Goal: Information Seeking & Learning: Learn about a topic

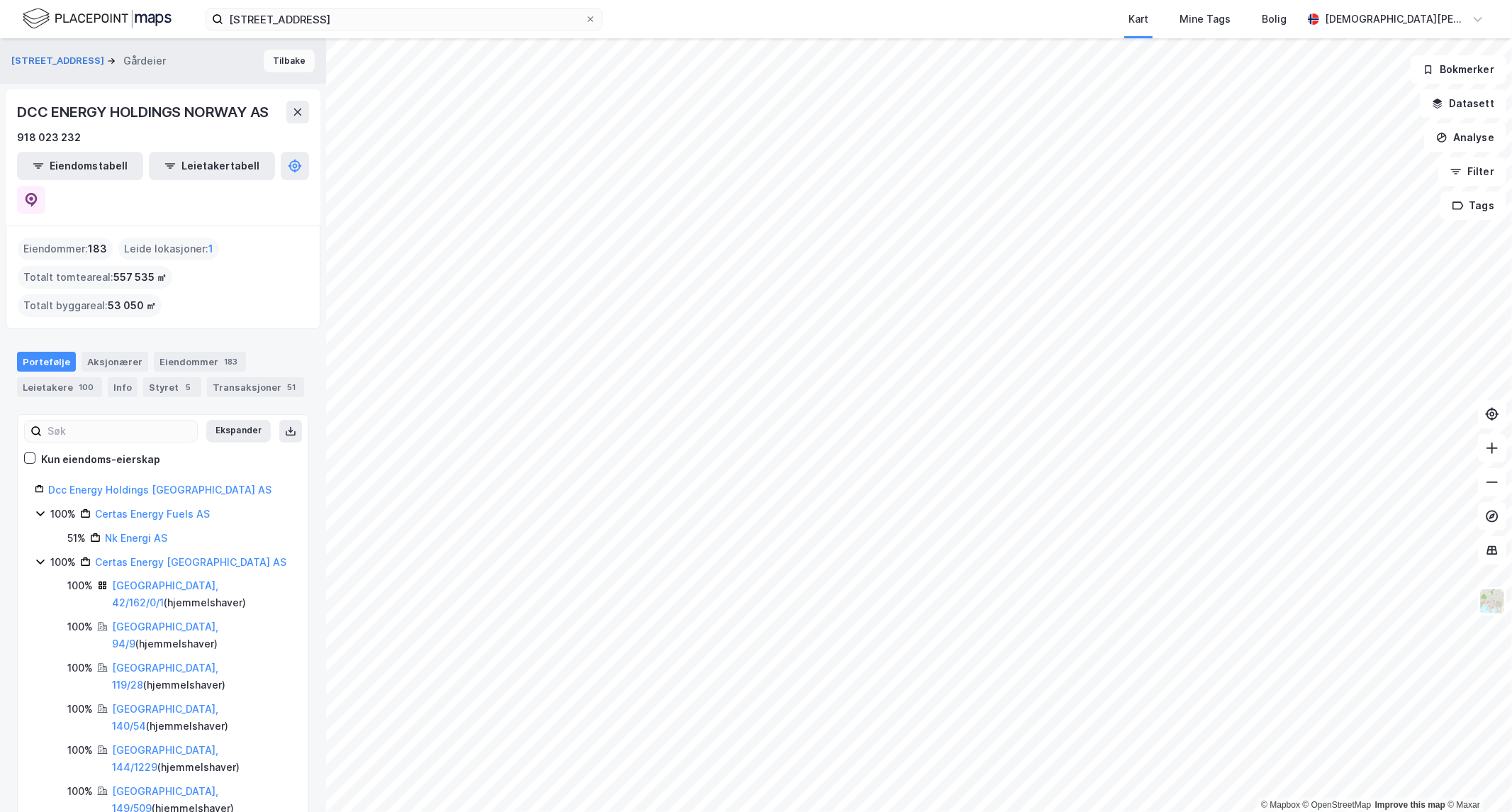
click at [277, 58] on button "Tilbake" at bounding box center [289, 61] width 51 height 23
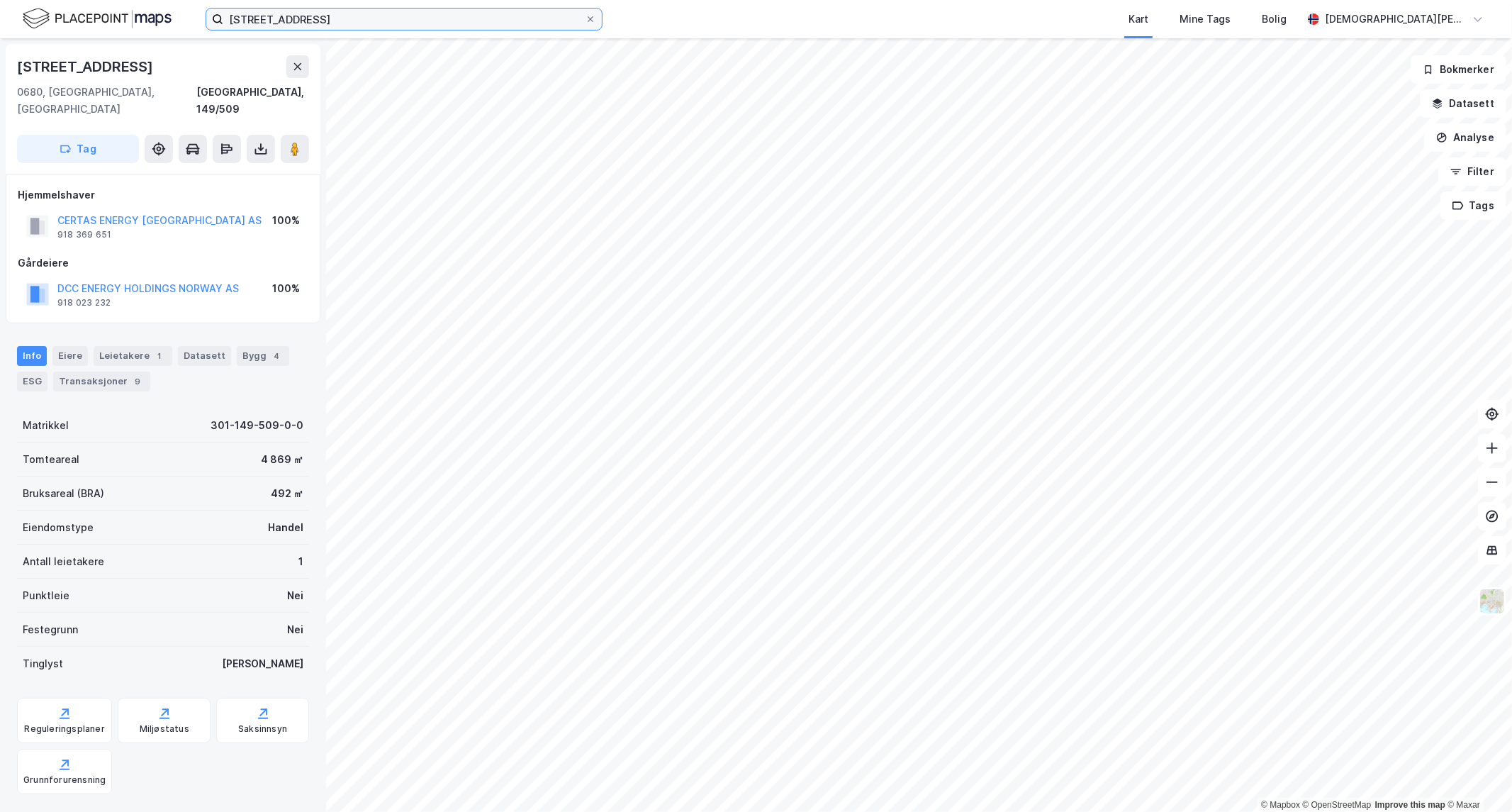
click at [356, 29] on input "[STREET_ADDRESS]" at bounding box center [404, 19] width 361 height 21
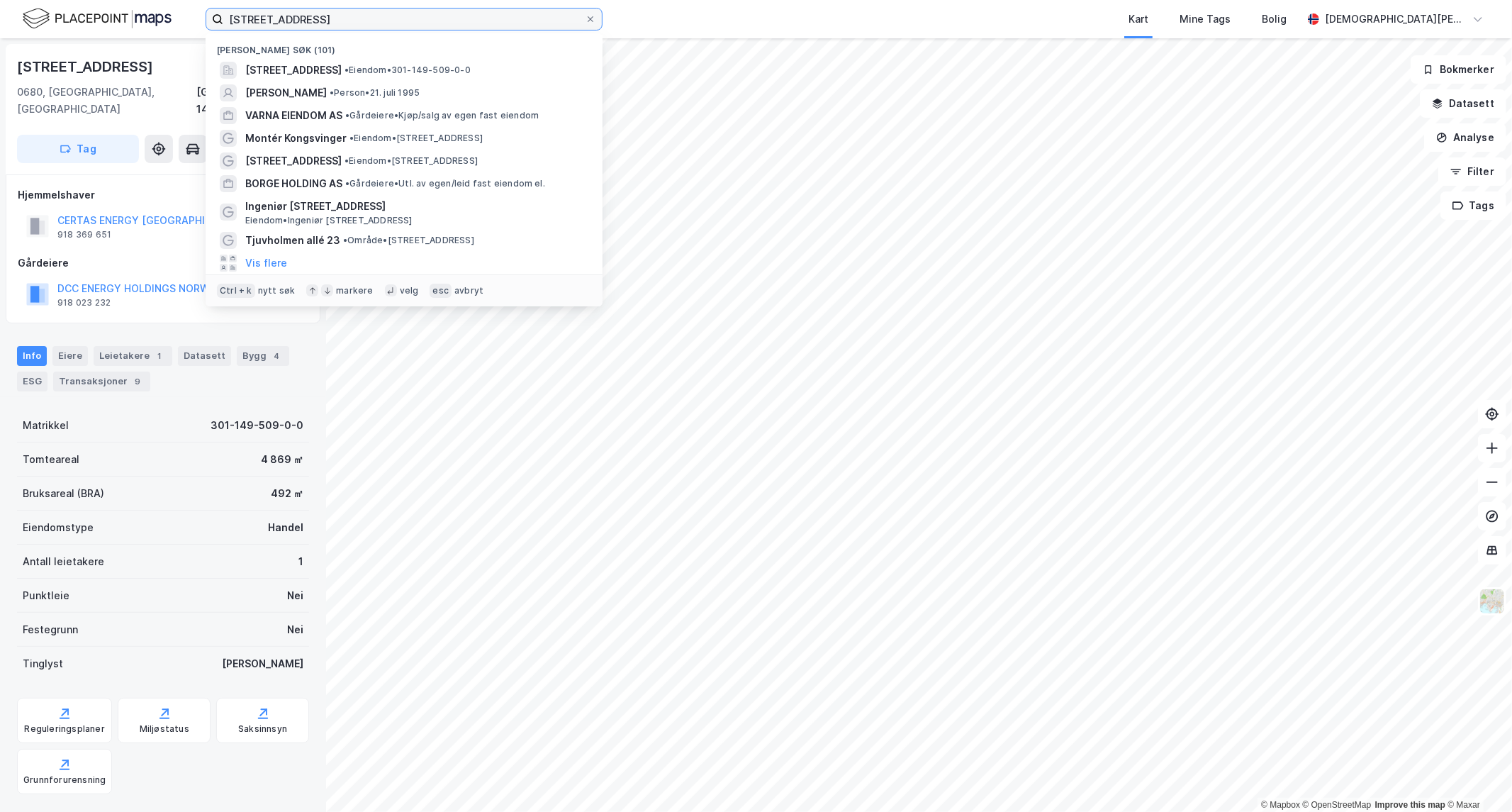
click at [584, 20] on input "[STREET_ADDRESS]" at bounding box center [404, 19] width 361 height 21
click at [588, 20] on icon at bounding box center [590, 19] width 8 height 8
click at [585, 20] on input "[STREET_ADDRESS]" at bounding box center [404, 19] width 361 height 21
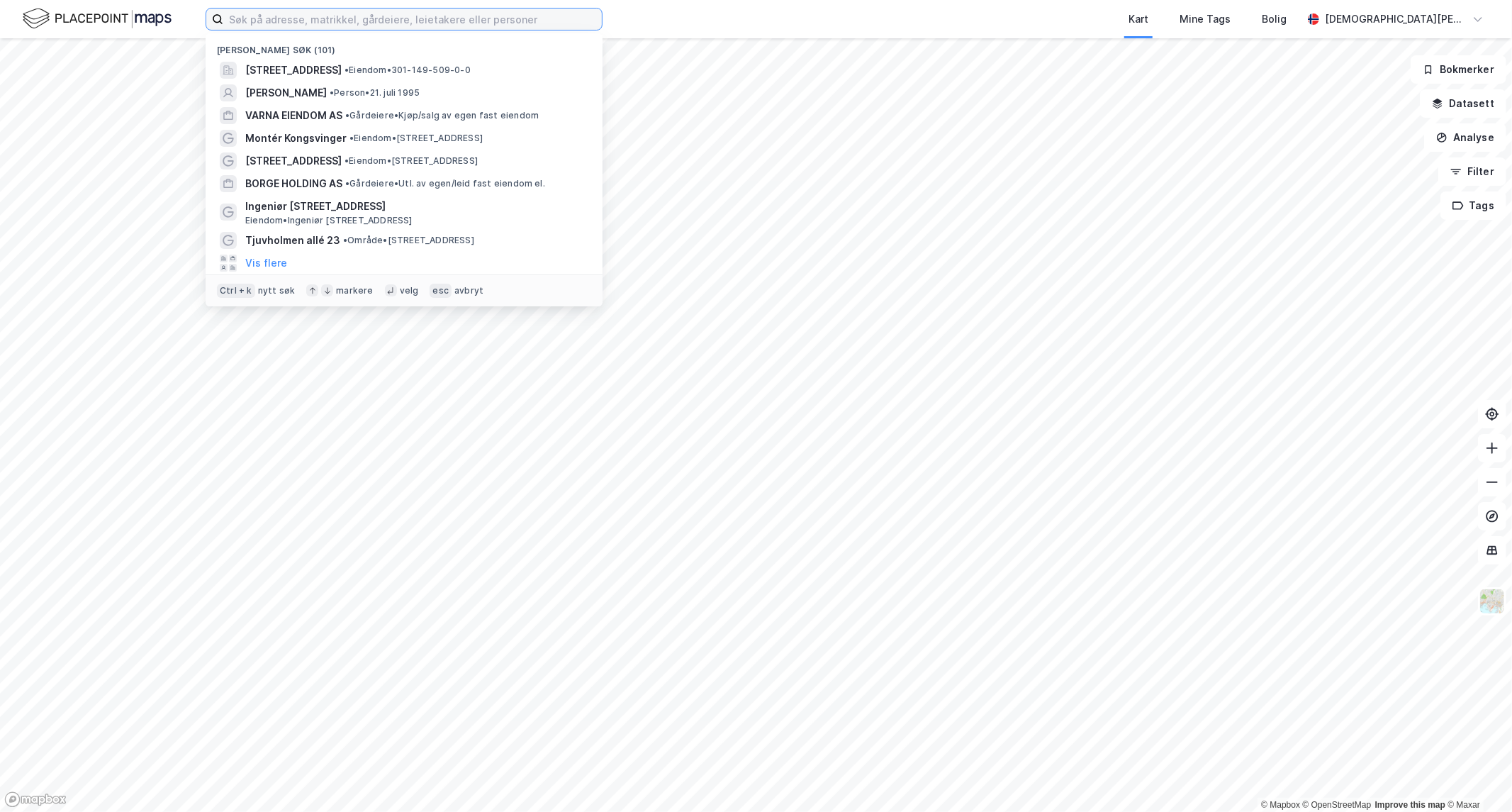
click at [445, 13] on input at bounding box center [412, 19] width 379 height 21
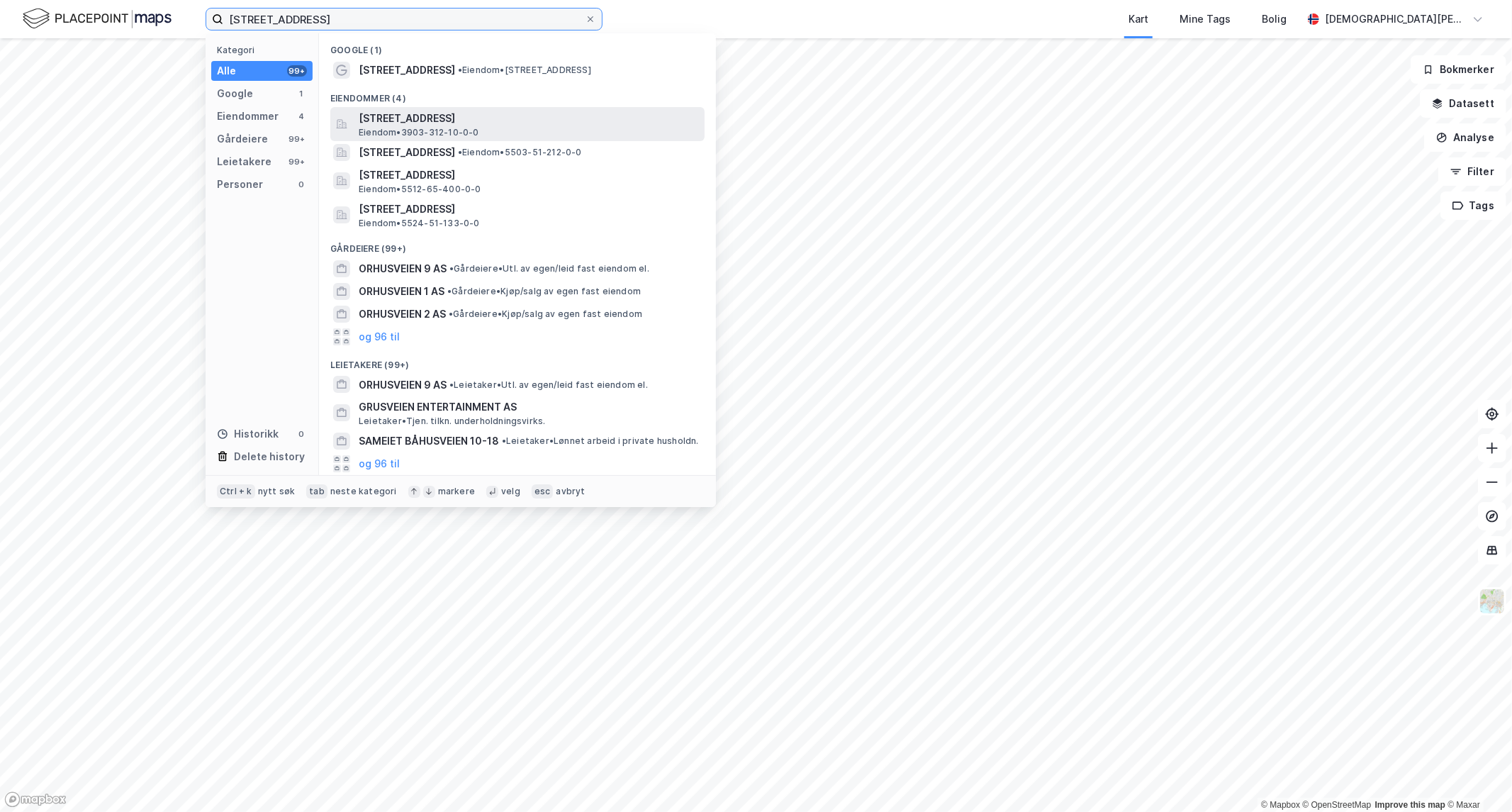
type input "[STREET_ADDRESS]"
click at [481, 115] on span "[STREET_ADDRESS]" at bounding box center [529, 118] width 341 height 17
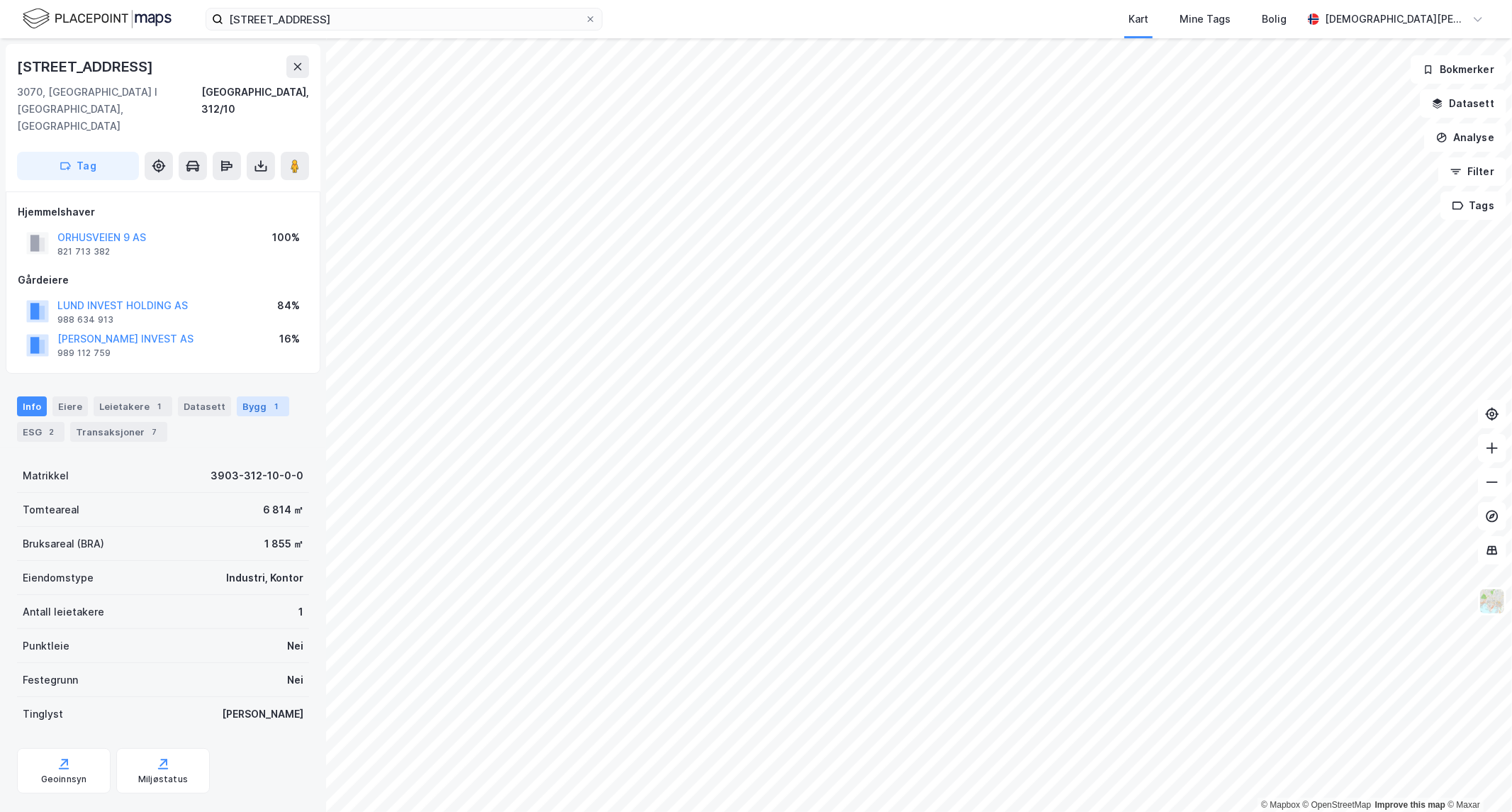
click at [239, 396] on div "Bygg 1" at bounding box center [263, 406] width 53 height 20
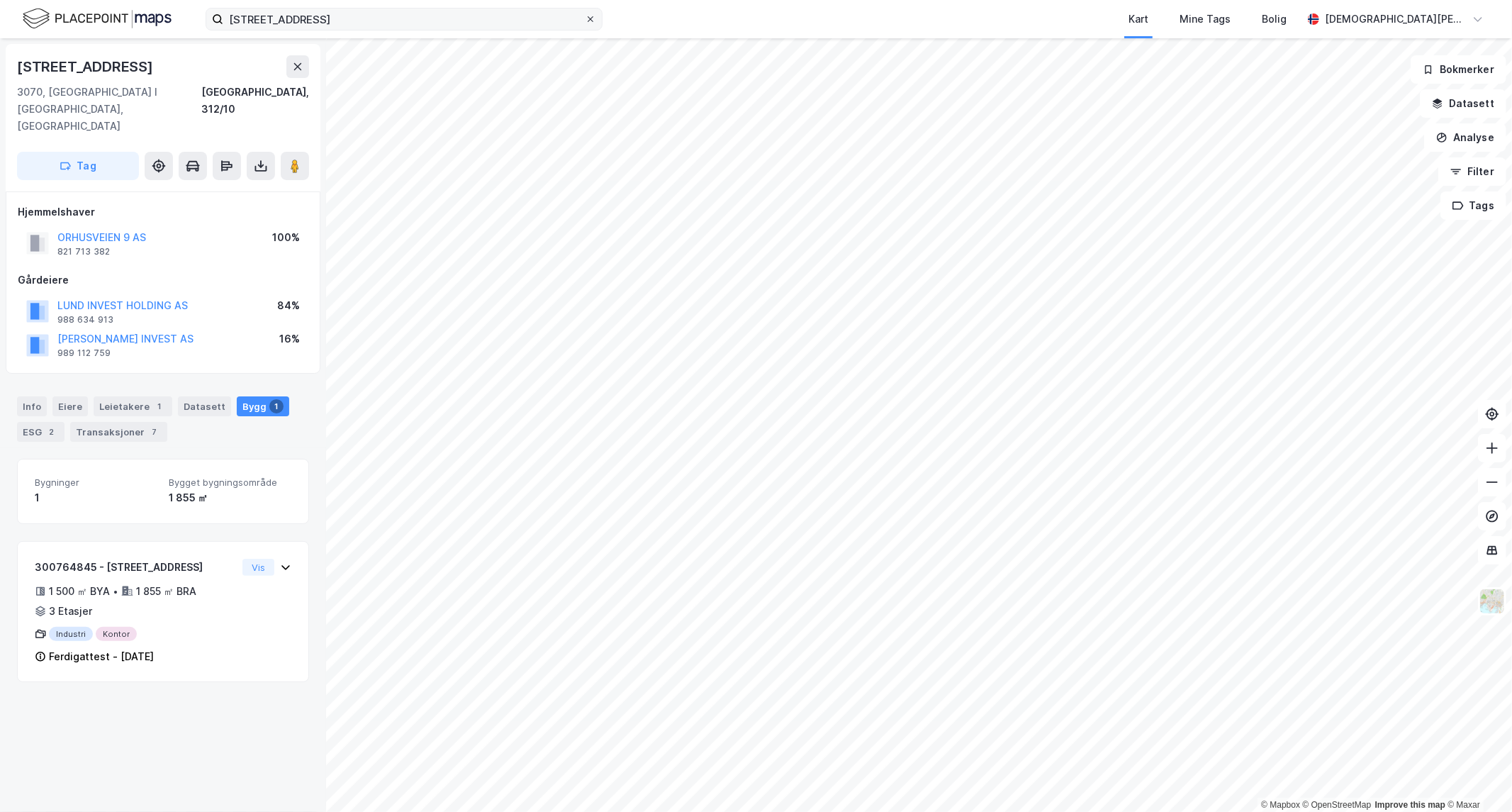
click at [586, 22] on icon at bounding box center [590, 19] width 8 height 8
click at [585, 22] on input "[STREET_ADDRESS]" at bounding box center [404, 19] width 361 height 21
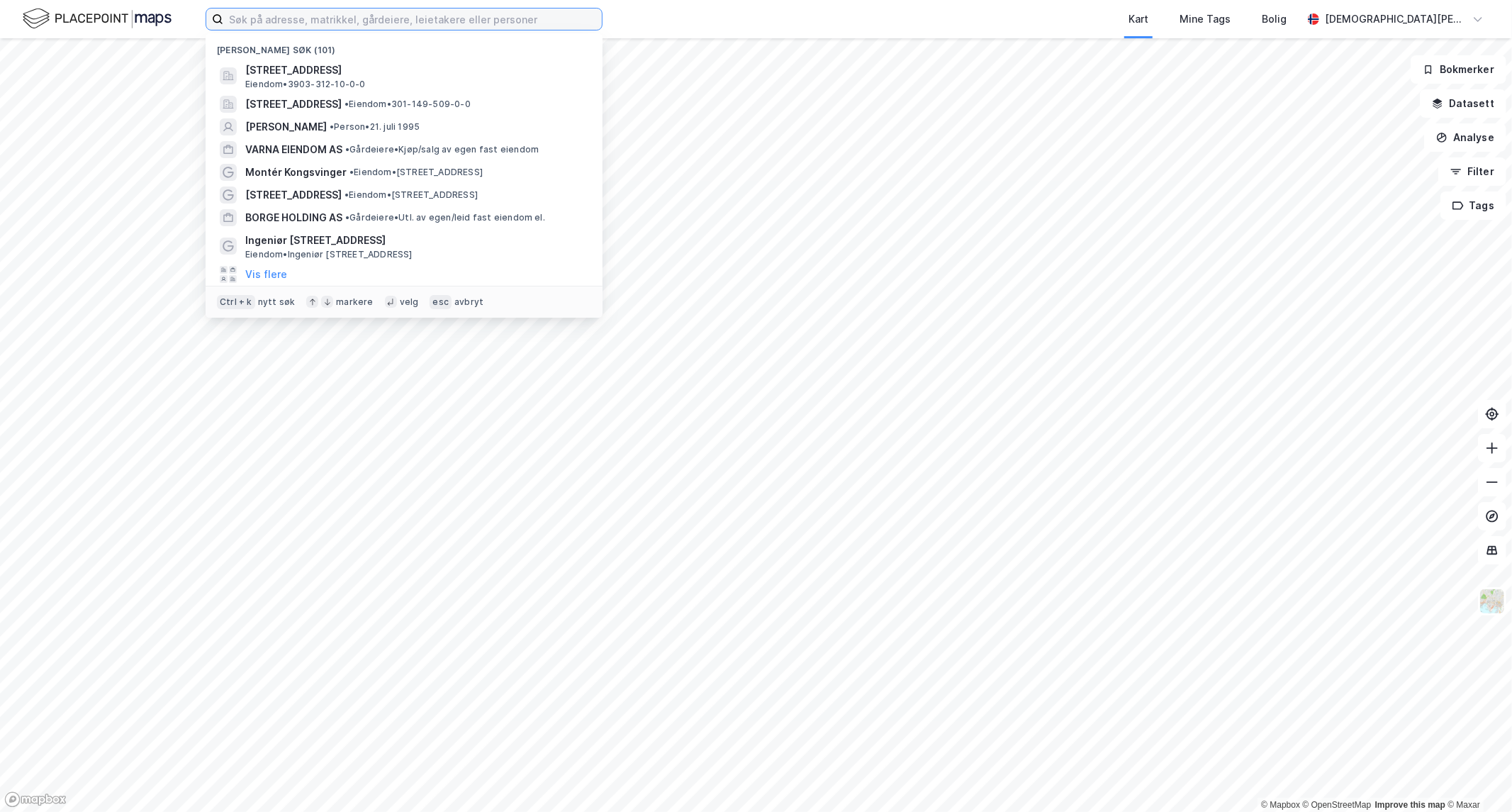
click at [514, 15] on input at bounding box center [412, 19] width 379 height 21
paste input "Gjellebekkstubben 8"
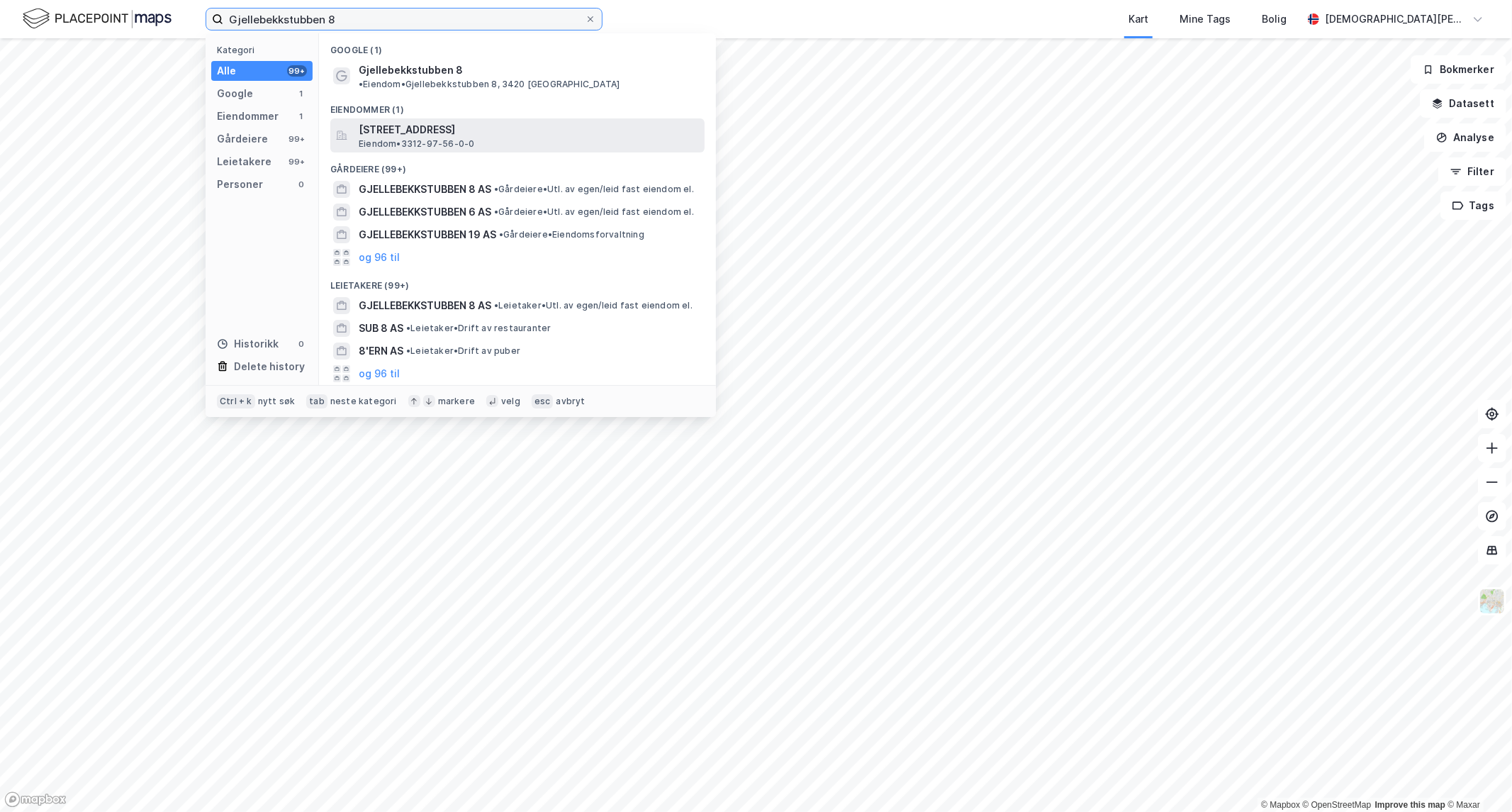
type input "Gjellebekkstubben 8"
click at [434, 121] on span "[STREET_ADDRESS]" at bounding box center [529, 130] width 341 height 17
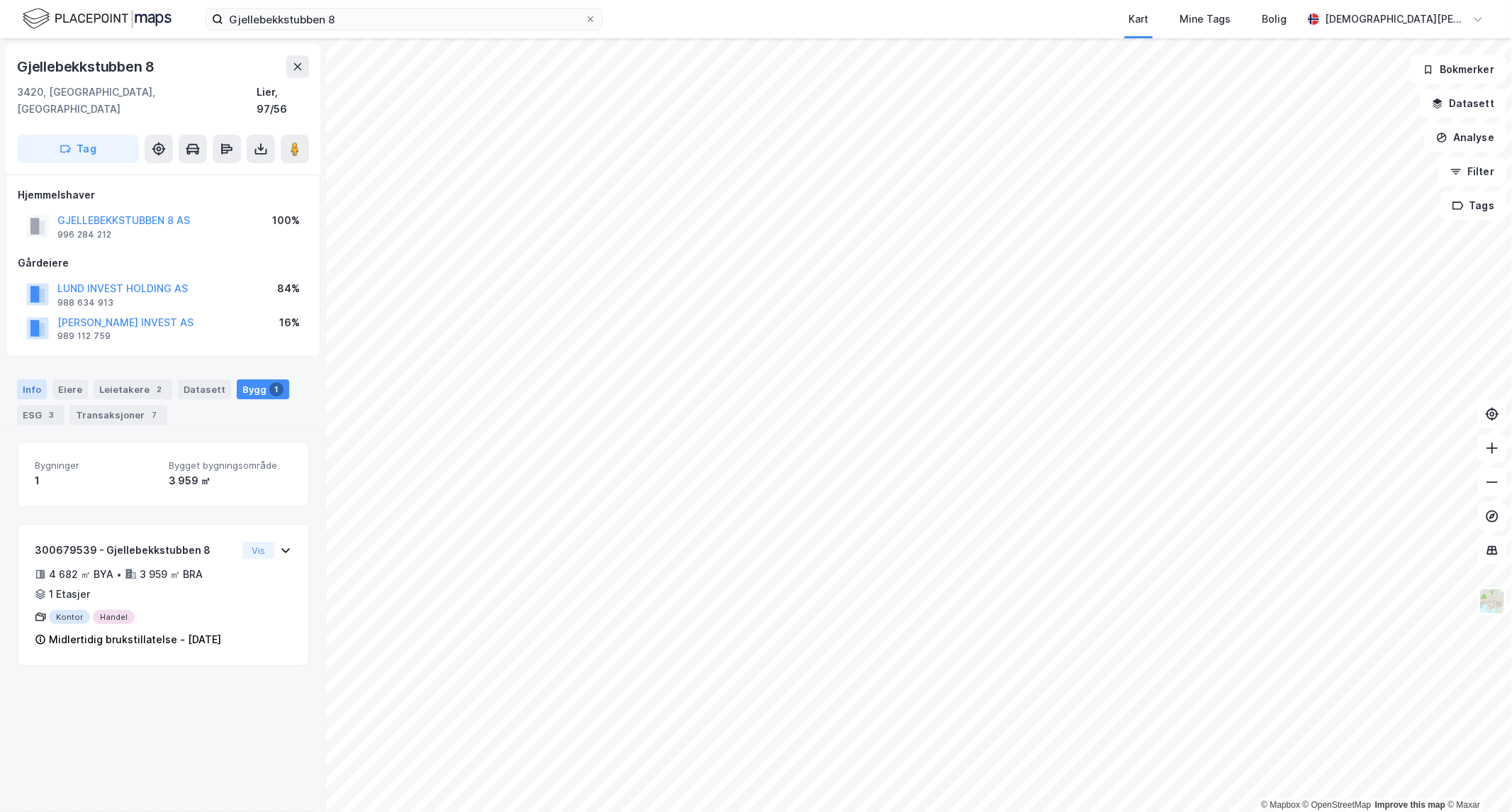
click at [33, 380] on div "Info" at bounding box center [31, 390] width 30 height 20
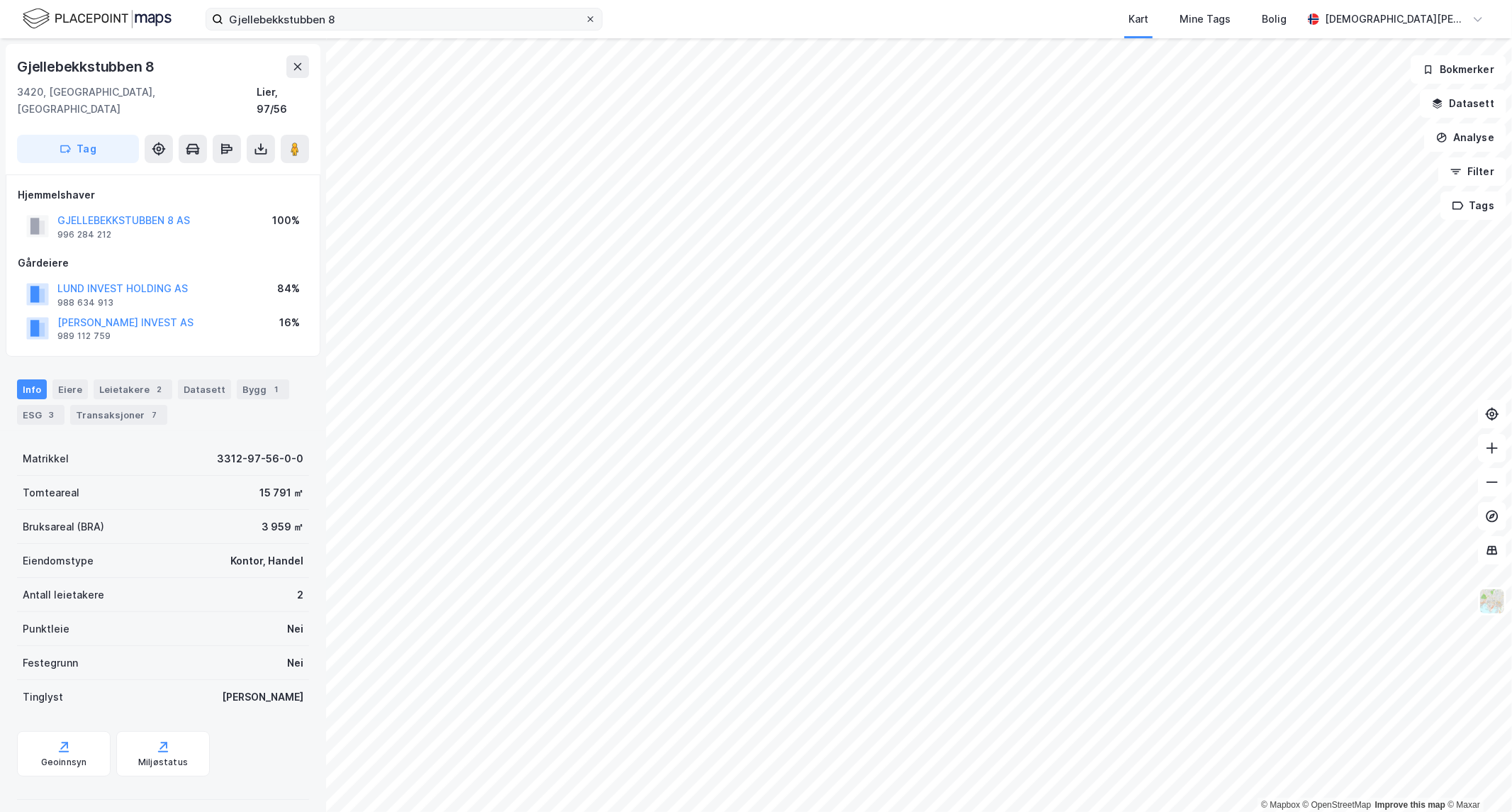
click at [585, 25] on label "Gjellebekkstubben 8" at bounding box center [404, 19] width 397 height 23
click at [585, 25] on input "Gjellebekkstubben 8" at bounding box center [404, 19] width 361 height 21
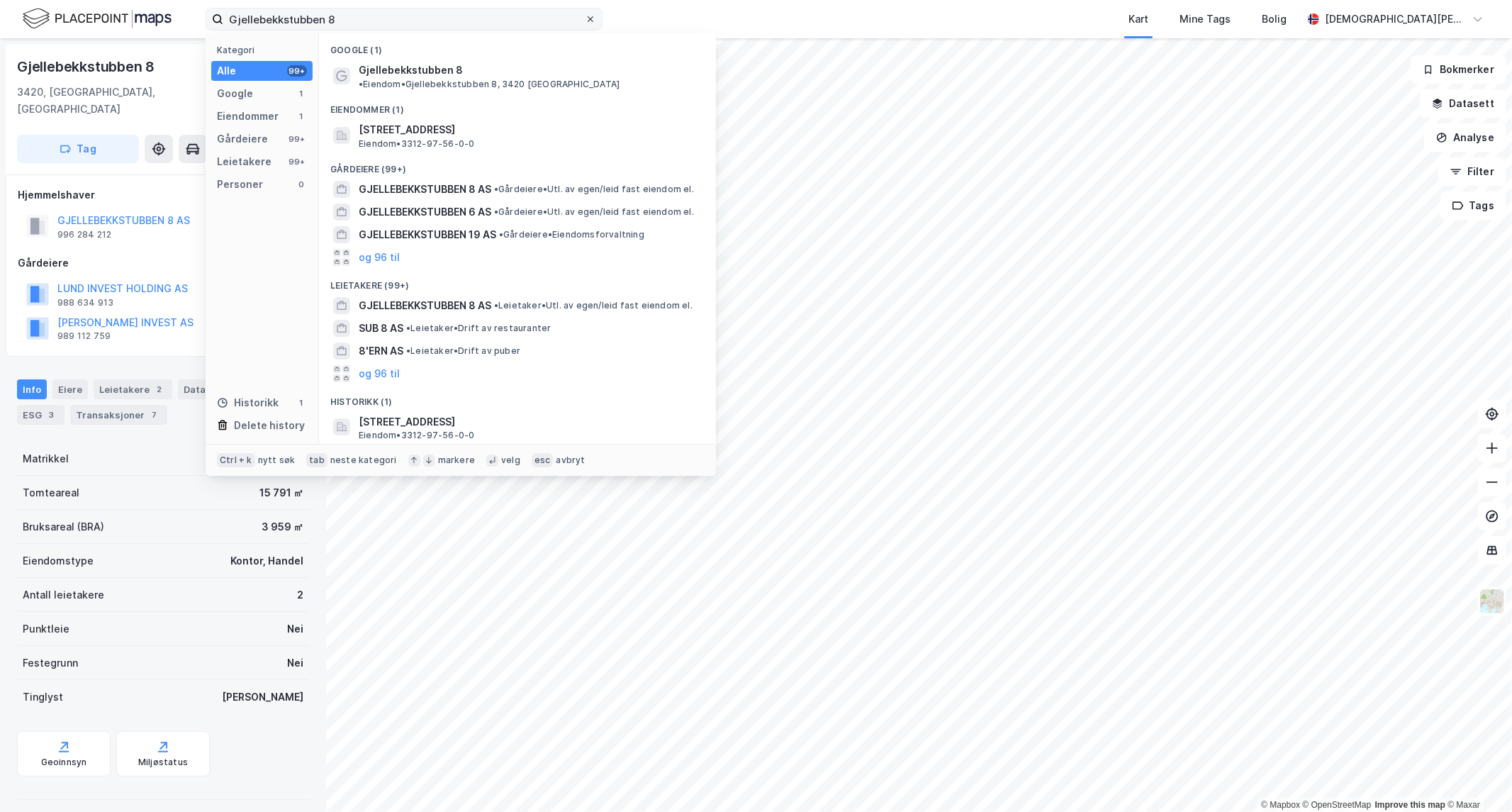
click at [588, 24] on div at bounding box center [590, 19] width 8 height 11
click at [585, 24] on input "Gjellebekkstubben 8" at bounding box center [404, 19] width 361 height 21
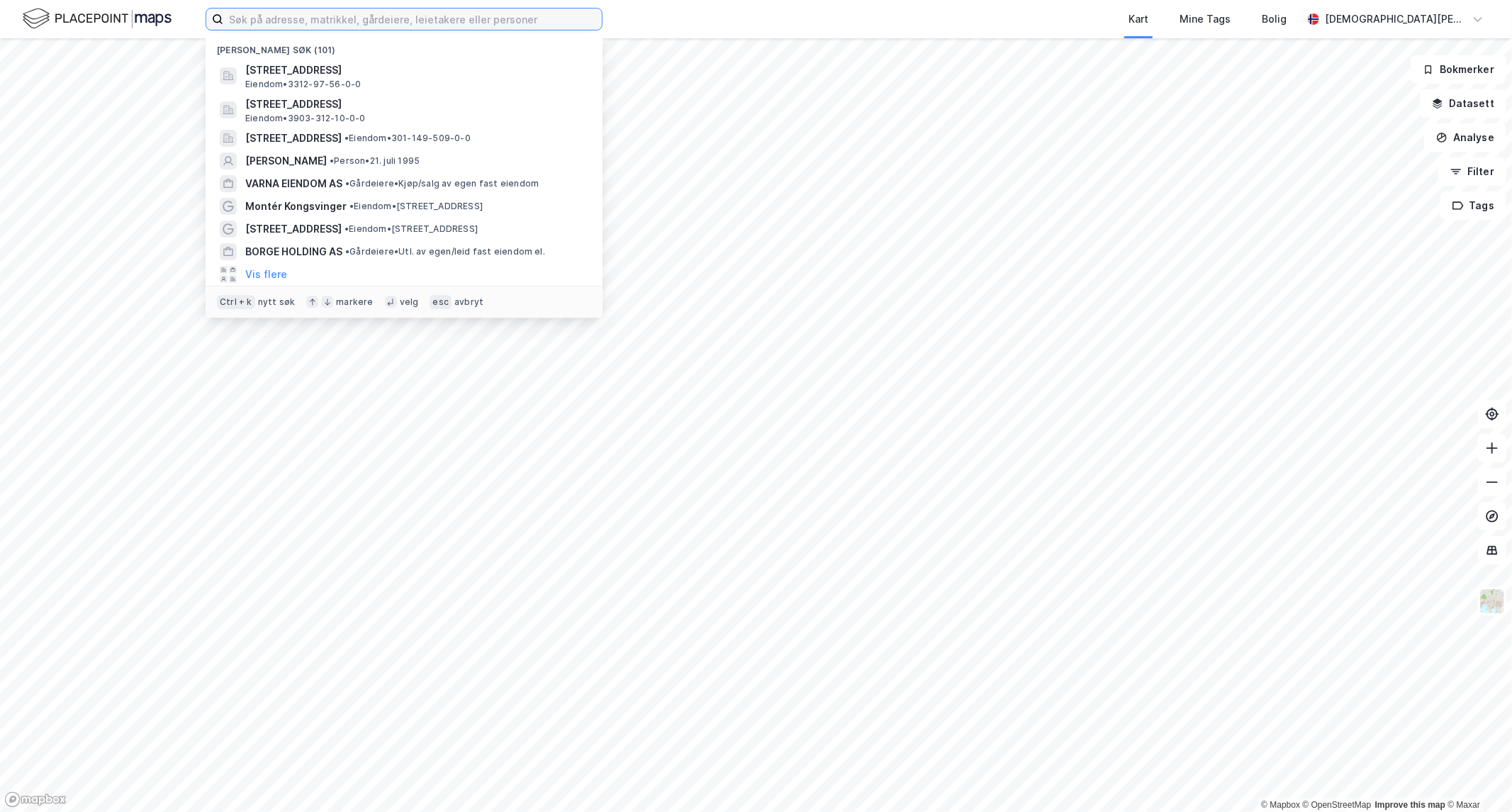
click at [422, 22] on input at bounding box center [412, 19] width 379 height 21
click at [285, 25] on input at bounding box center [412, 19] width 379 height 21
paste input "[STREET_ADDRESS]"
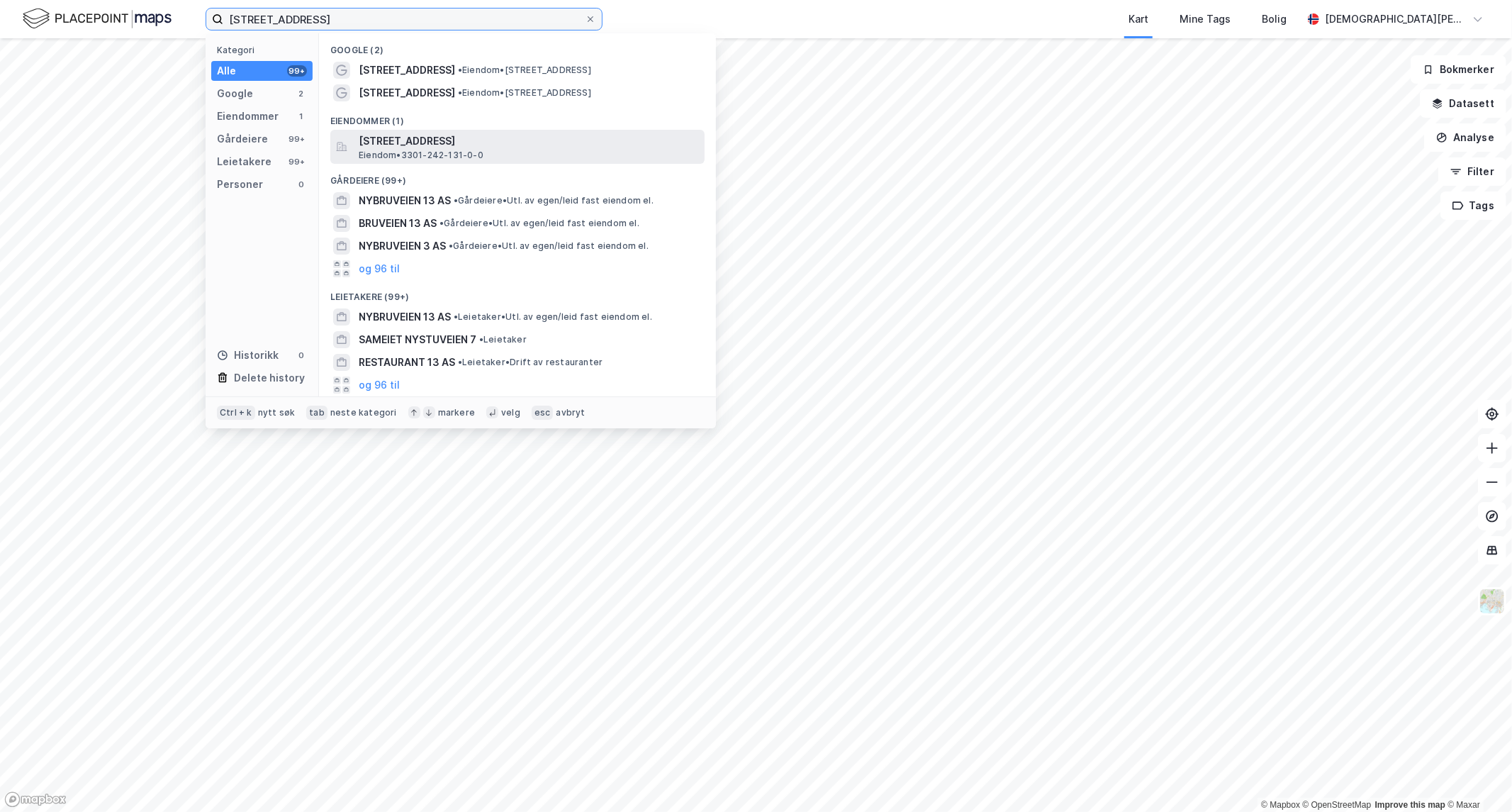
type input "[STREET_ADDRESS]"
click at [428, 140] on span "[STREET_ADDRESS]" at bounding box center [529, 141] width 341 height 17
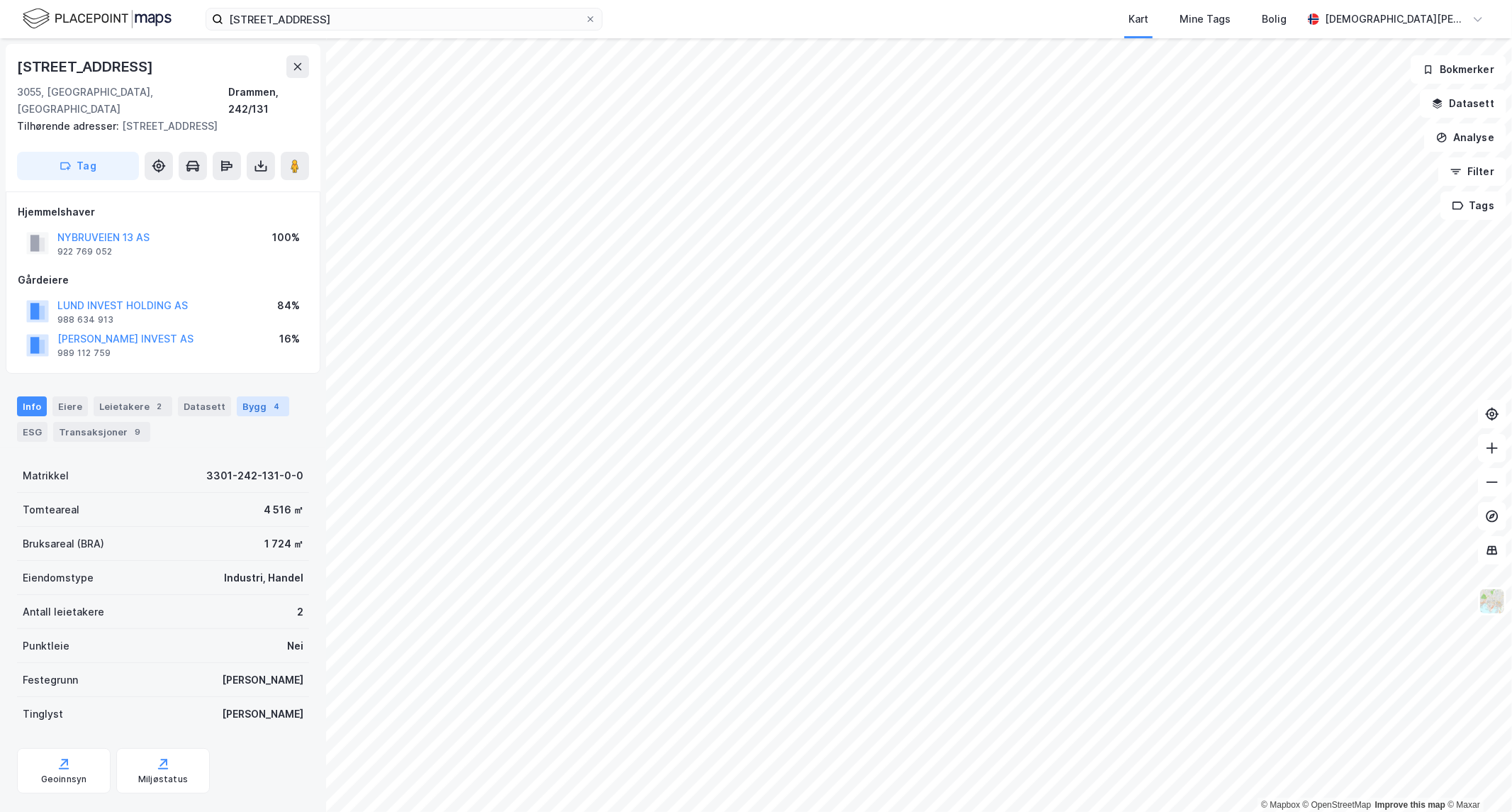
click at [270, 400] on div "4" at bounding box center [277, 406] width 14 height 14
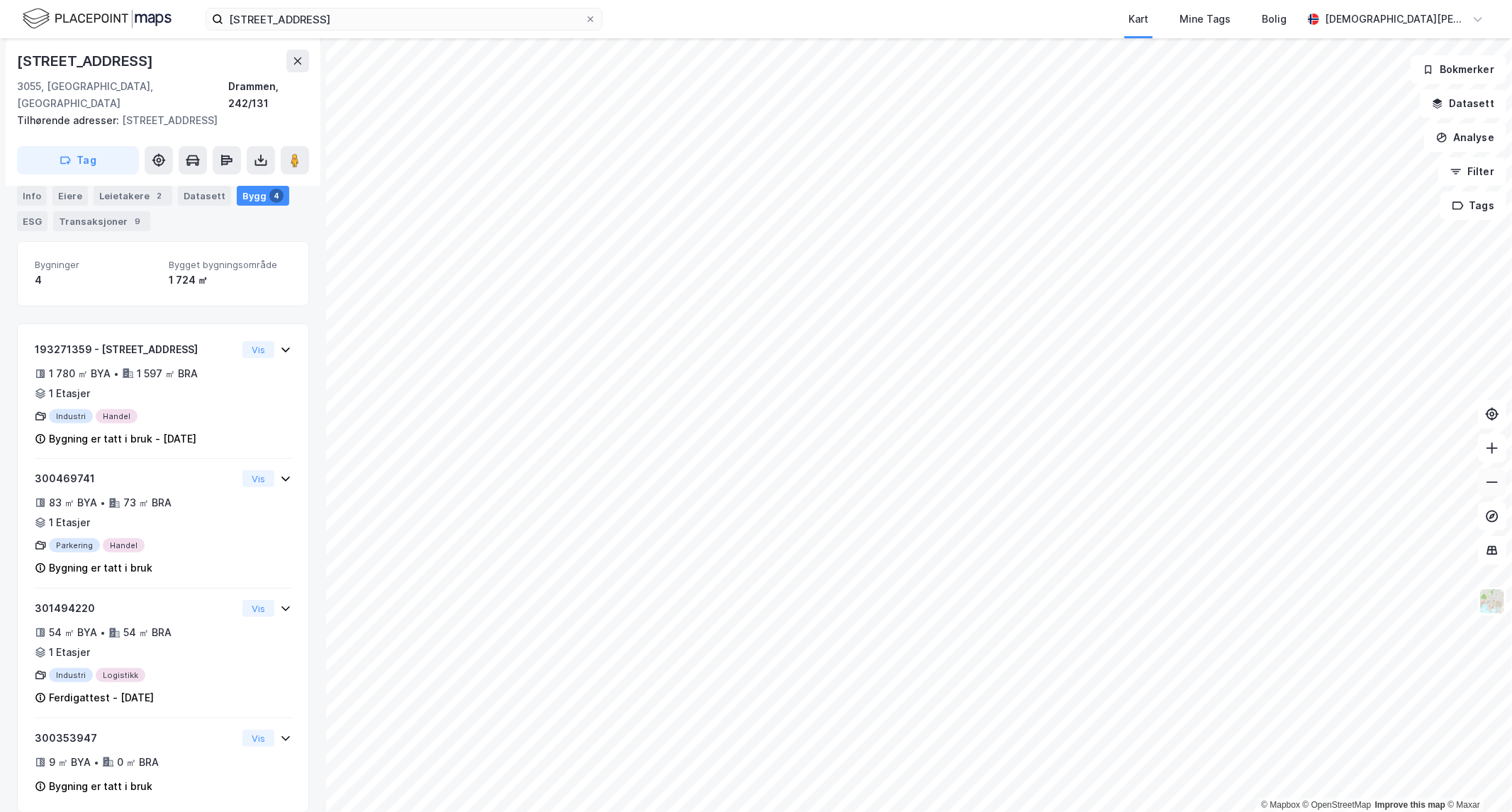
scroll to position [170, 0]
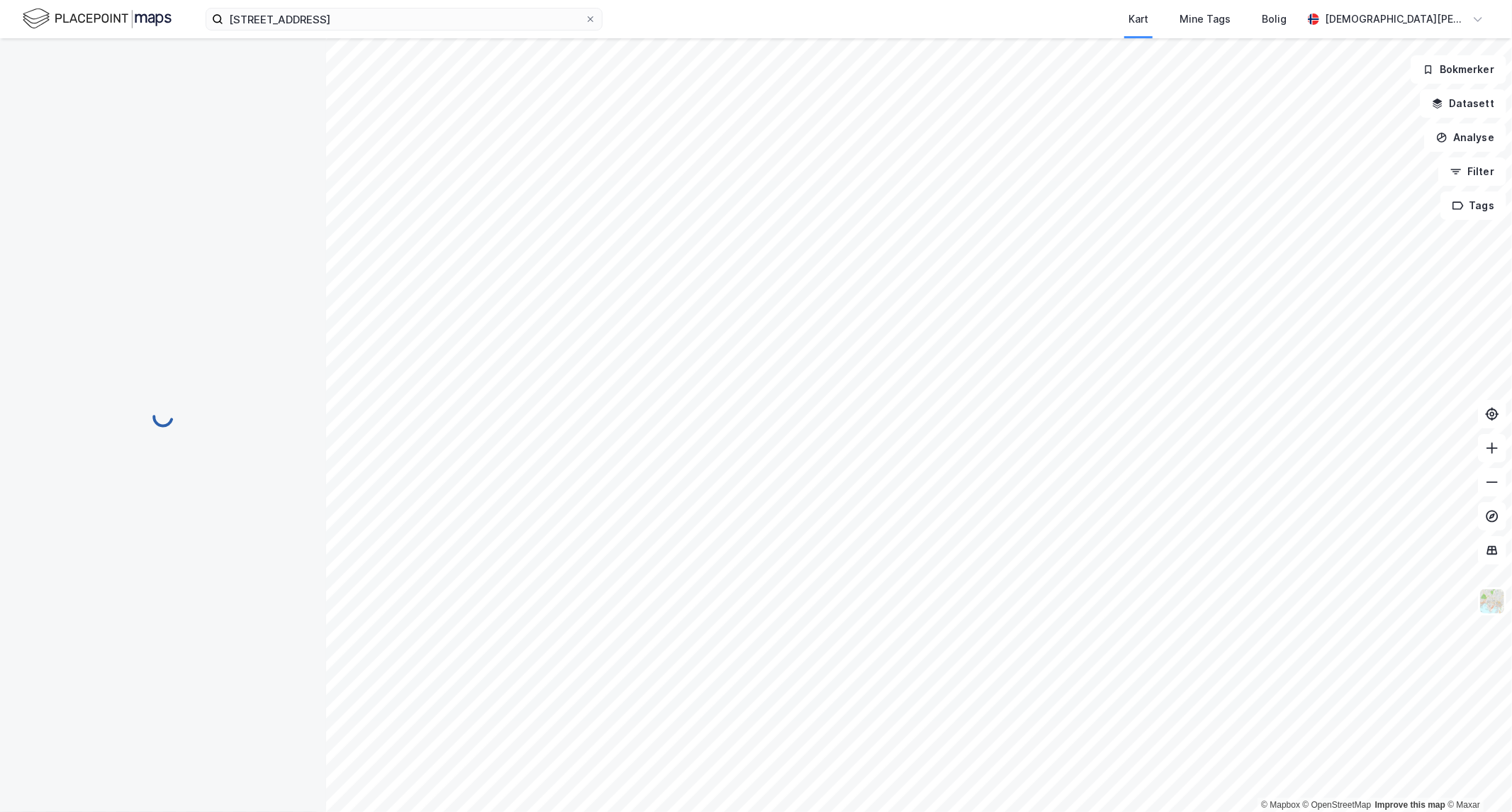
scroll to position [170, 0]
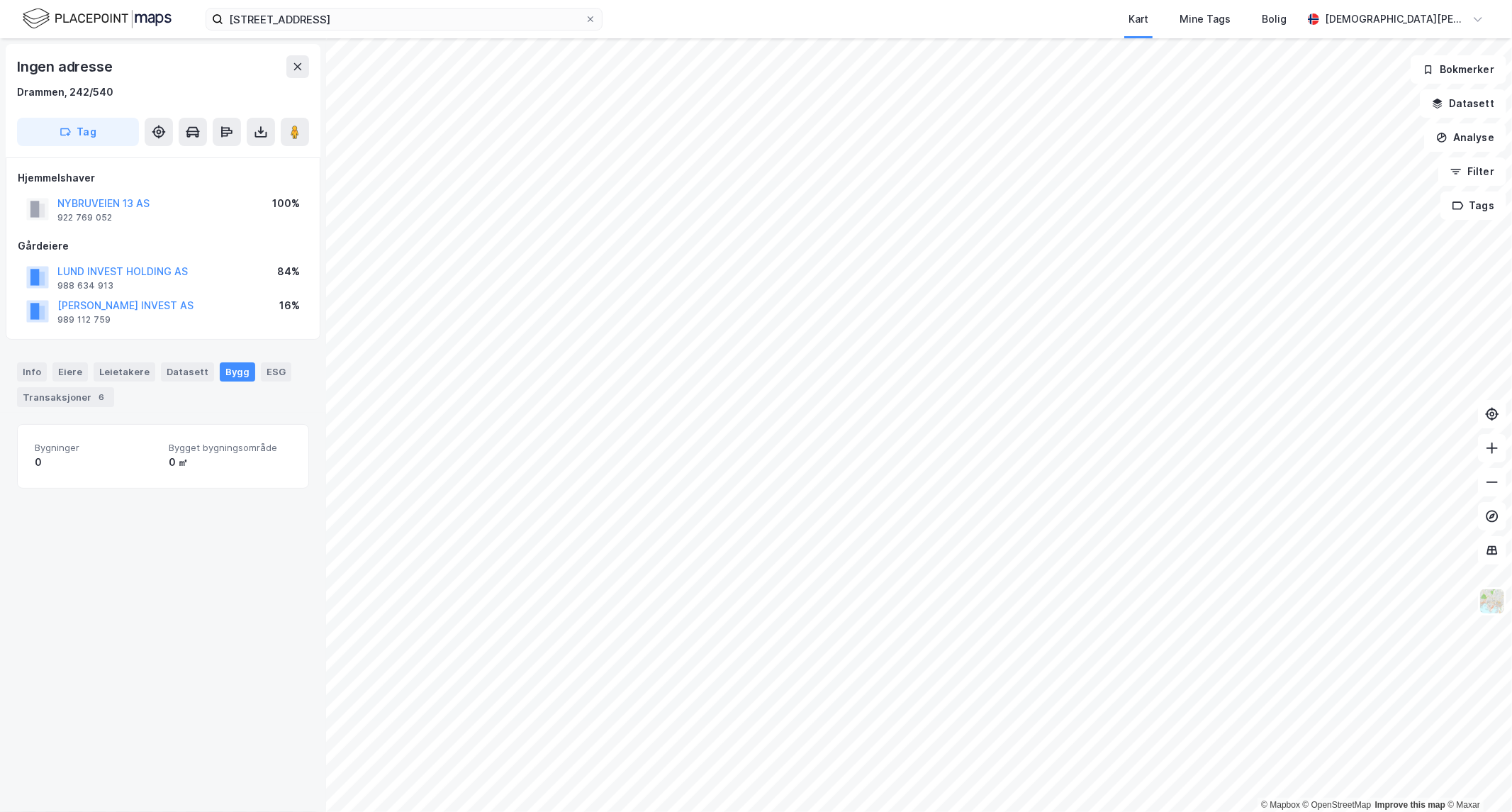
click at [46, 371] on div "Info [PERSON_NAME] Datasett Bygg ESG Transaksjoner 6" at bounding box center [162, 384] width 292 height 44
click at [39, 371] on div "Info" at bounding box center [31, 371] width 30 height 18
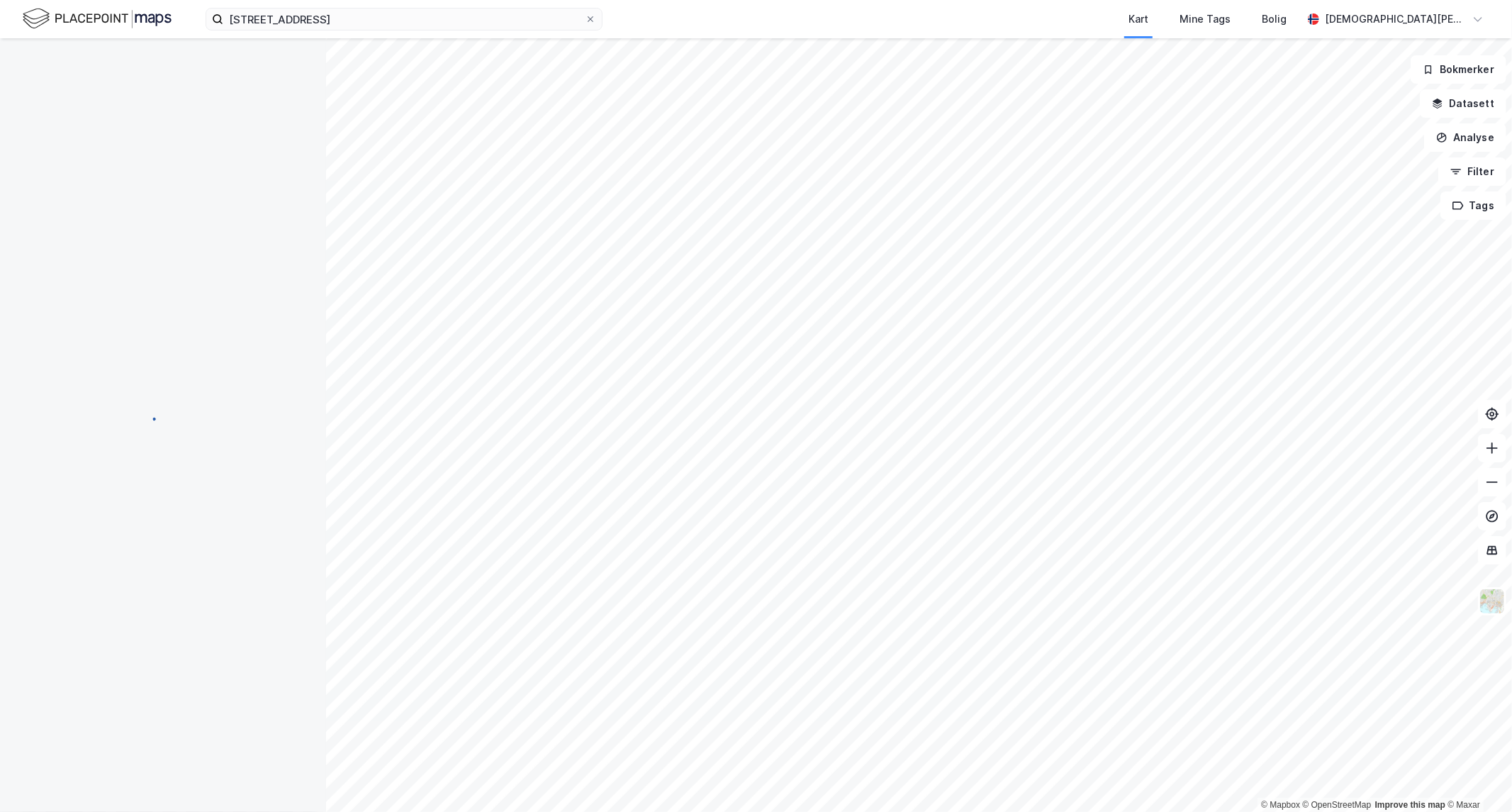
scroll to position [11, 0]
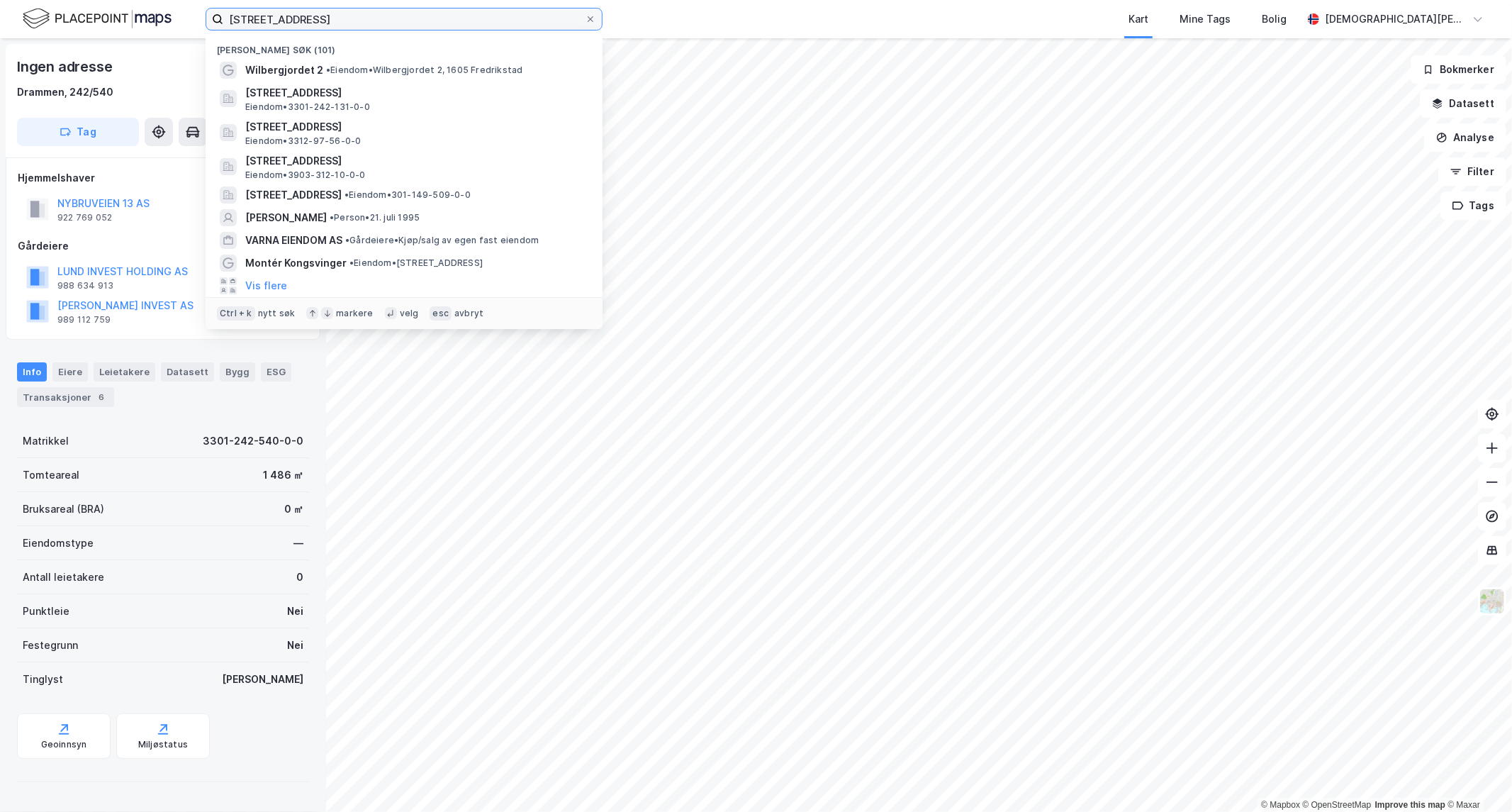
click at [582, 19] on input "[STREET_ADDRESS]" at bounding box center [404, 19] width 361 height 21
click at [591, 19] on icon at bounding box center [590, 18] width 5 height 5
click at [585, 19] on input "[STREET_ADDRESS]" at bounding box center [404, 19] width 361 height 21
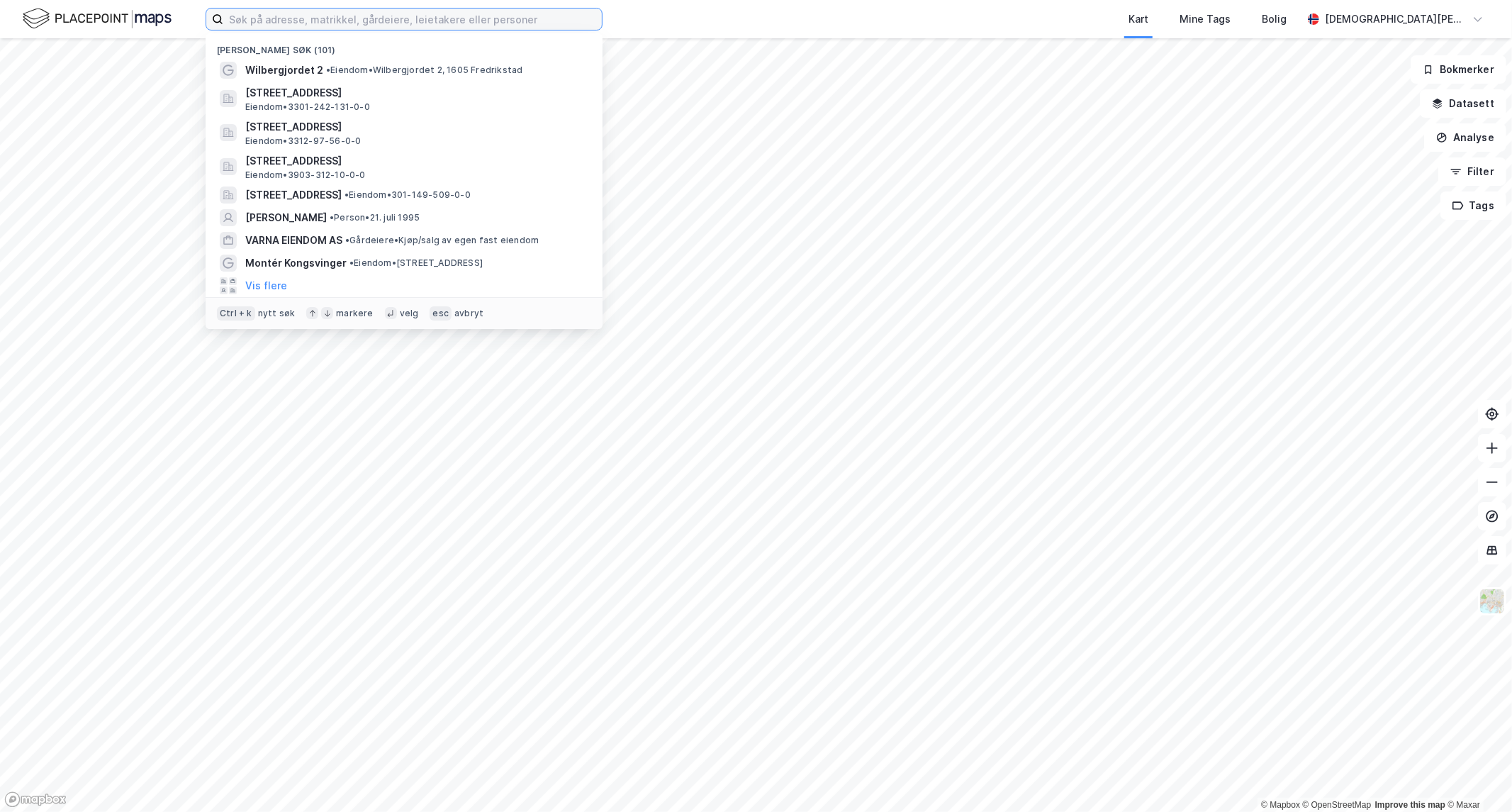
click at [499, 19] on input at bounding box center [412, 19] width 379 height 21
paste input "[STREET_ADDRESS]"
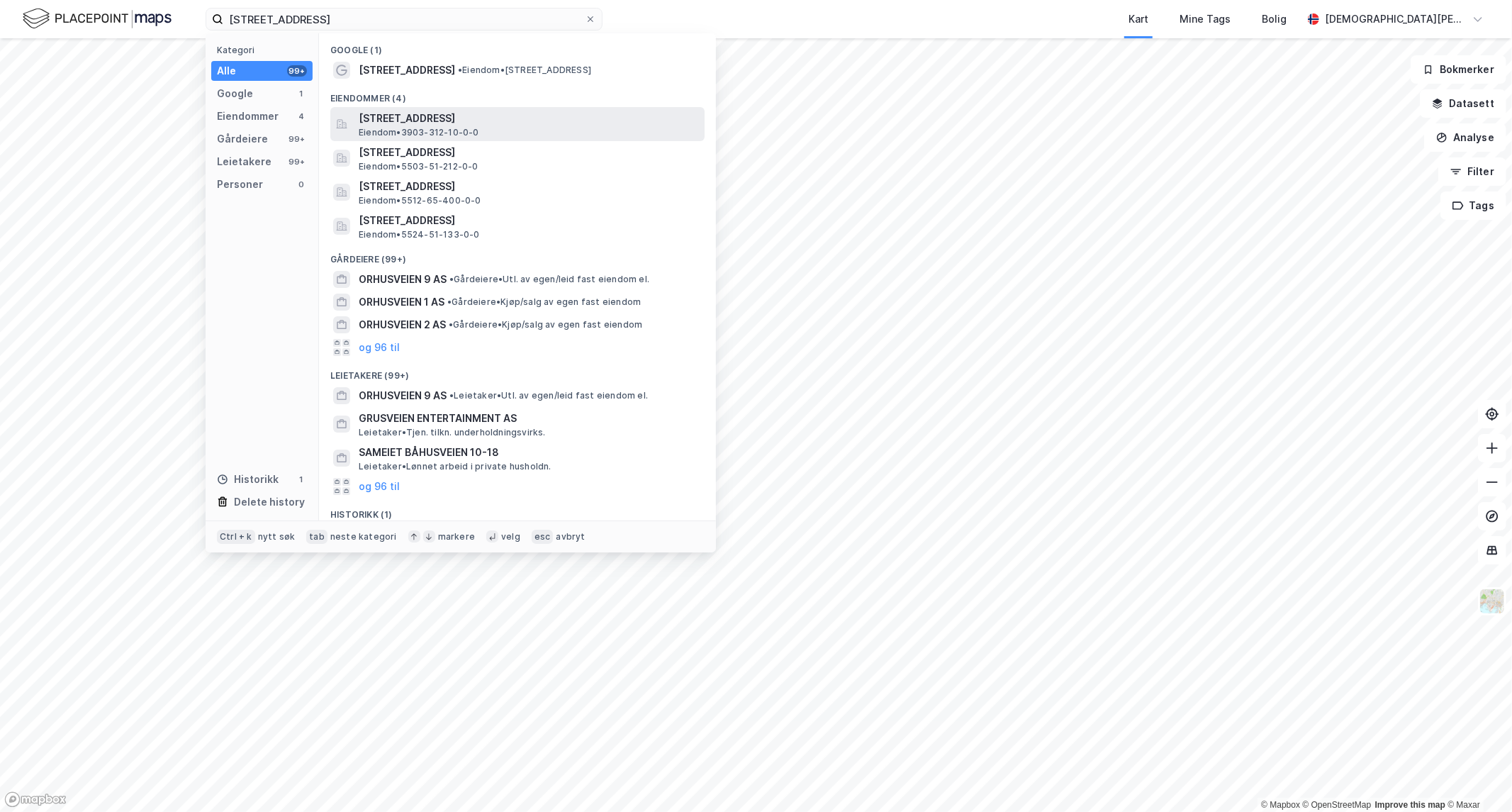
click at [453, 117] on span "[STREET_ADDRESS]" at bounding box center [529, 118] width 341 height 17
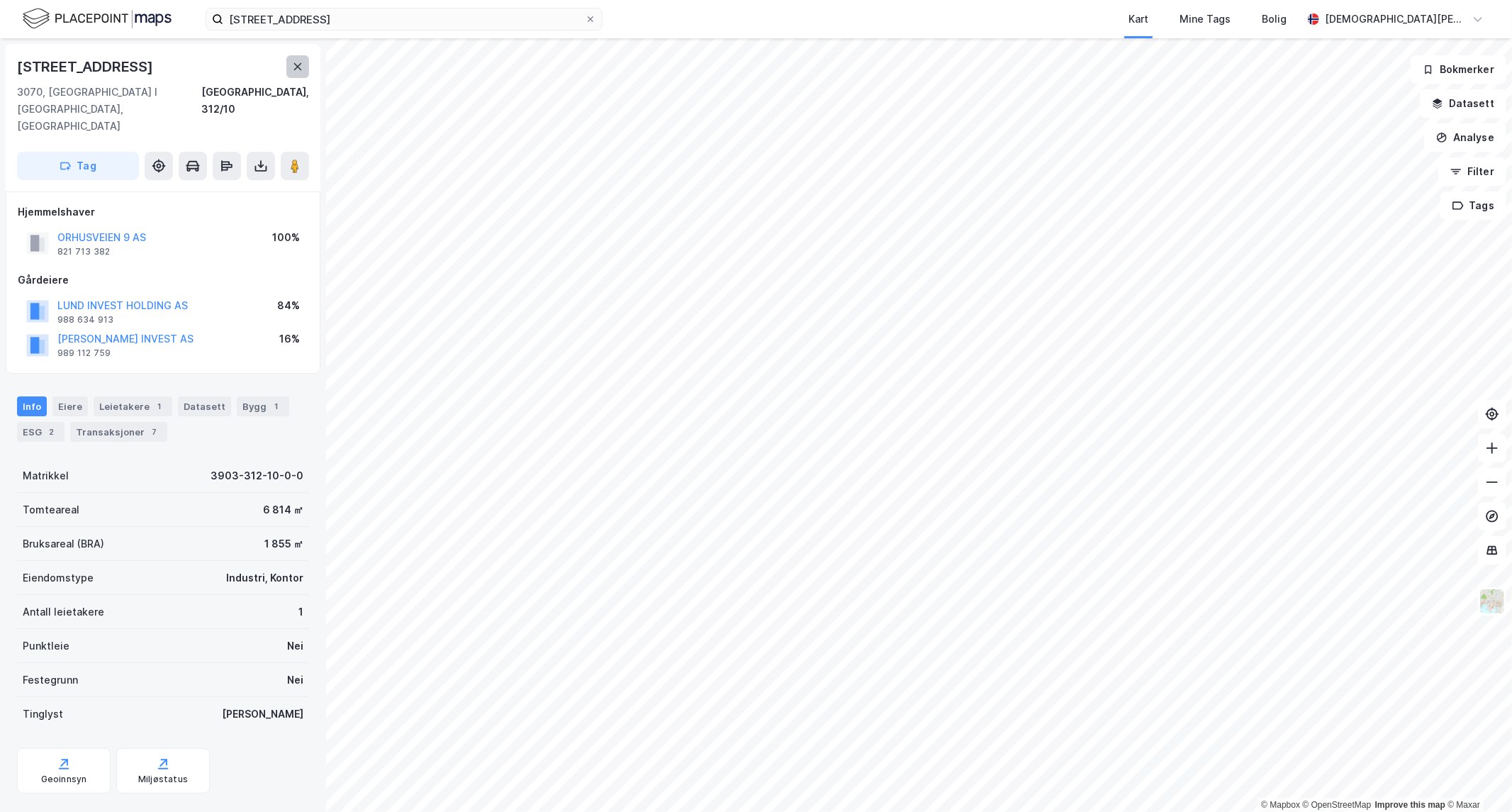
click at [301, 62] on icon at bounding box center [297, 66] width 11 height 11
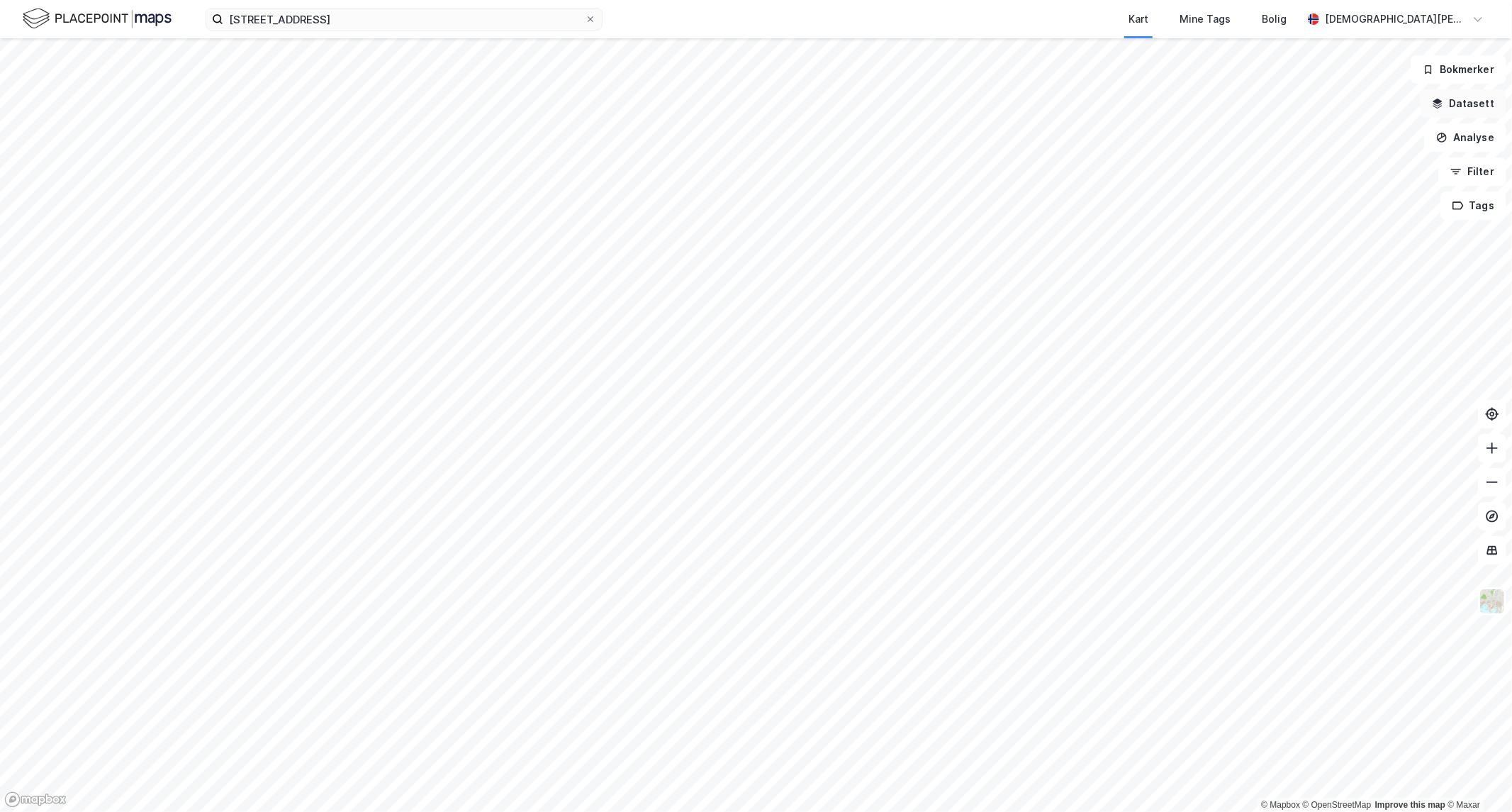
click at [1466, 102] on button "Datasett" at bounding box center [1463, 103] width 87 height 28
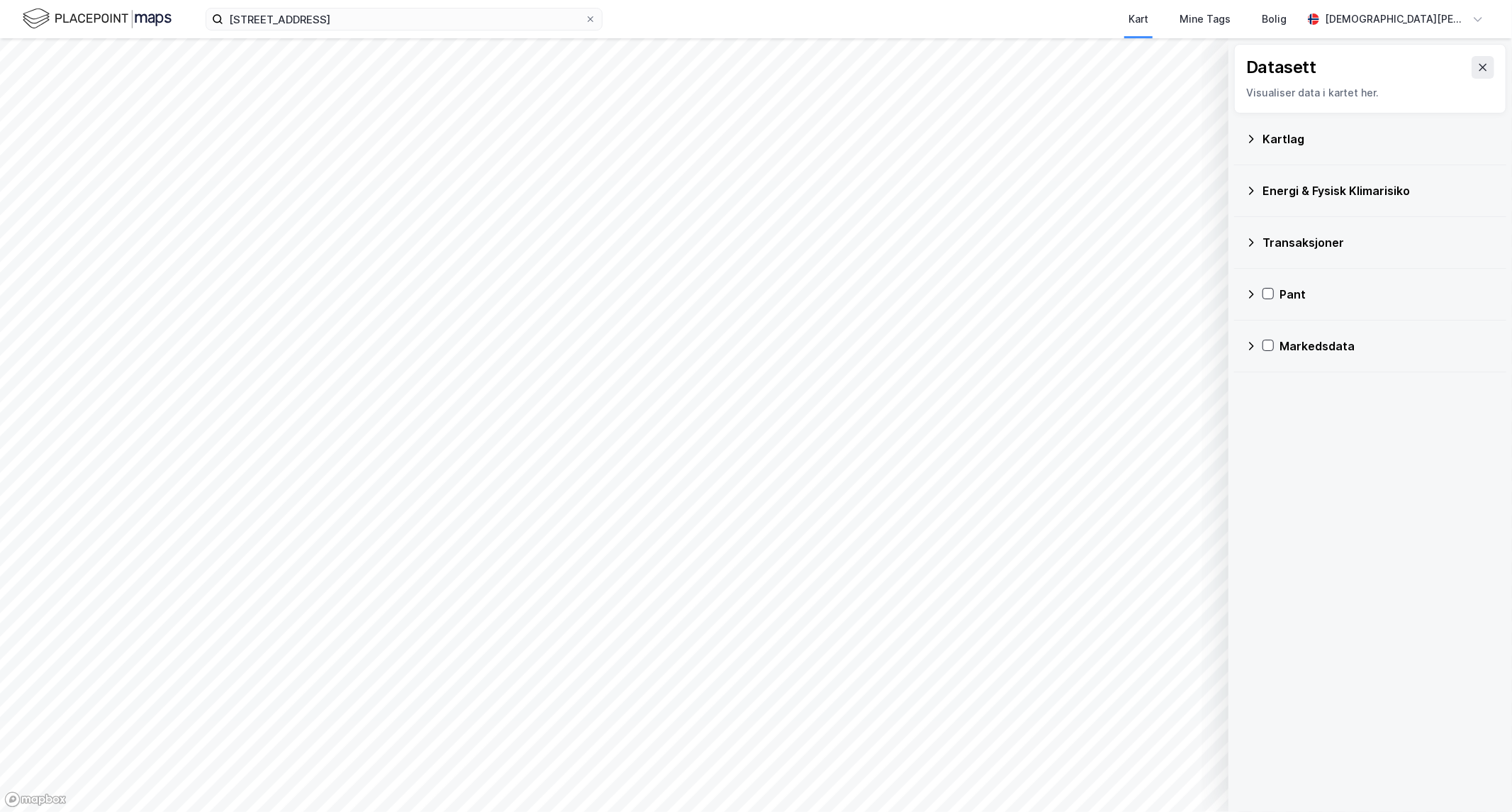
click at [1271, 238] on div "Transaksjoner" at bounding box center [1379, 242] width 232 height 17
click at [1312, 274] on div "Newsecs transaksjonsliste" at bounding box center [1396, 277] width 197 height 17
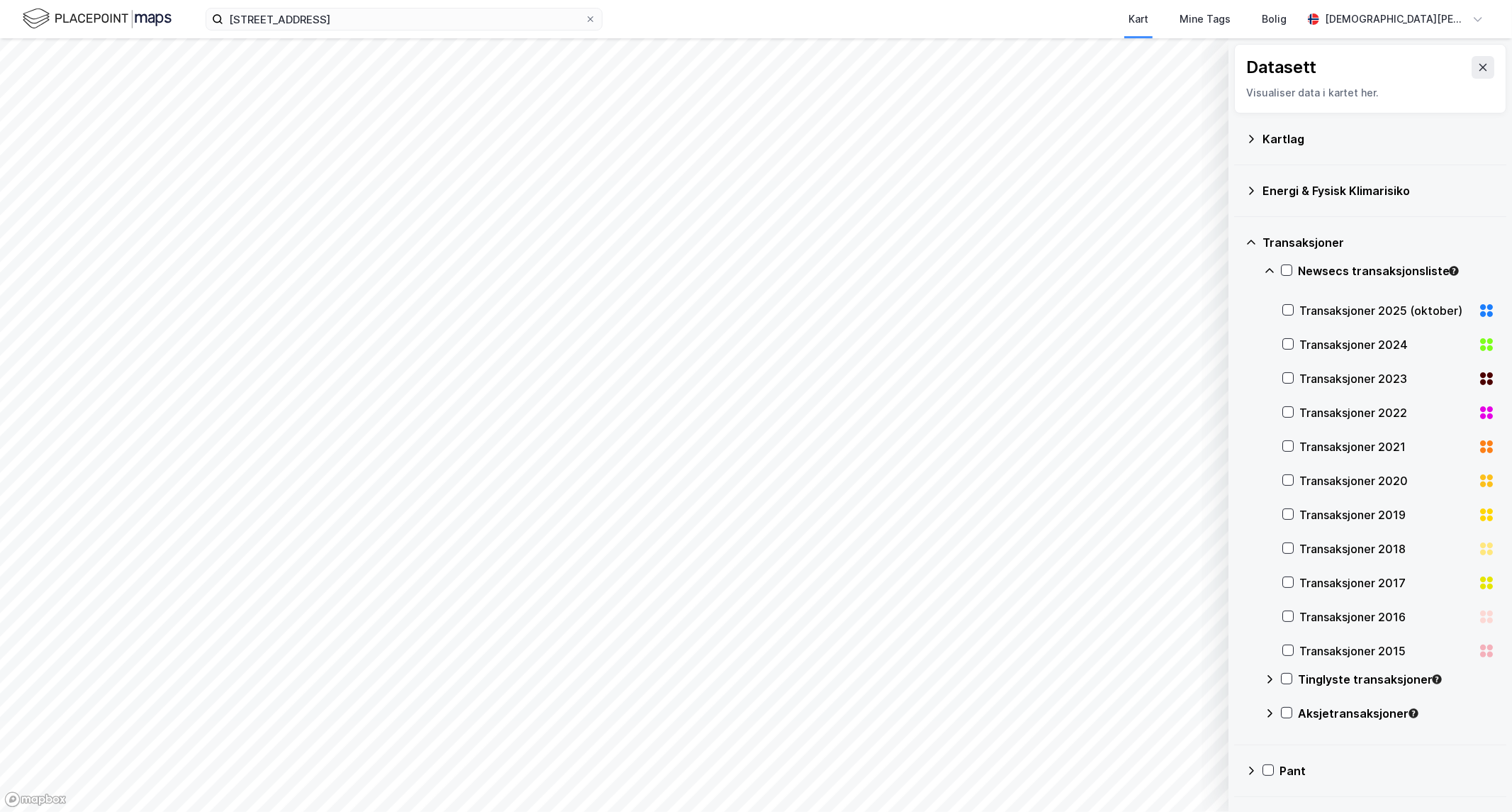
click at [1331, 308] on div "Transaksjoner 2025 (oktober)" at bounding box center [1385, 310] width 173 height 17
click at [1333, 341] on div "Transaksjoner 2024" at bounding box center [1385, 345] width 173 height 17
click at [1333, 386] on div "Transaksjoner 2023" at bounding box center [1385, 379] width 173 height 17
click at [1333, 414] on div "Transaksjoner 2022" at bounding box center [1385, 412] width 173 height 17
click at [1314, 445] on div "Transaksjoner 2021" at bounding box center [1385, 447] width 173 height 17
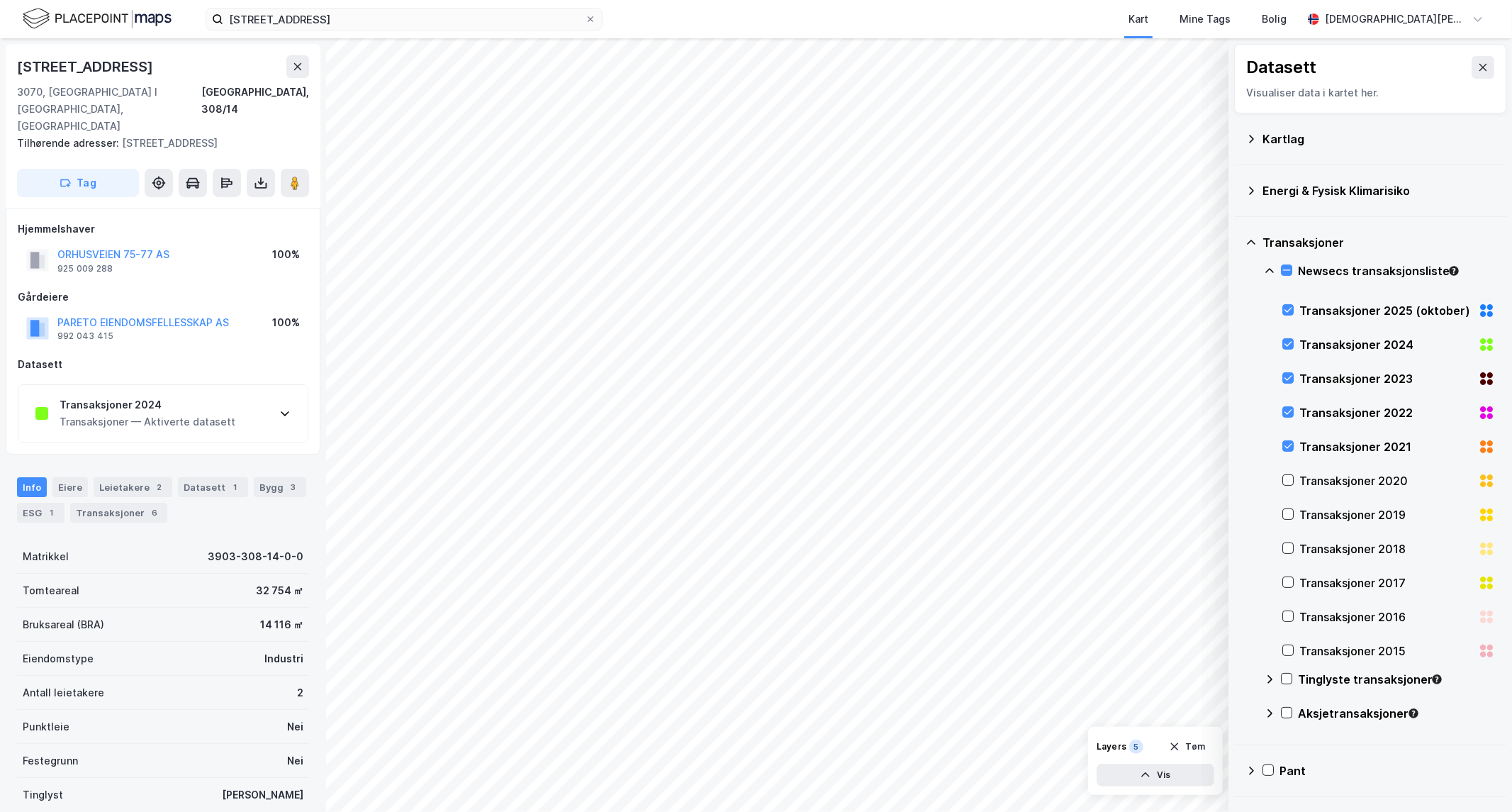
scroll to position [11, 0]
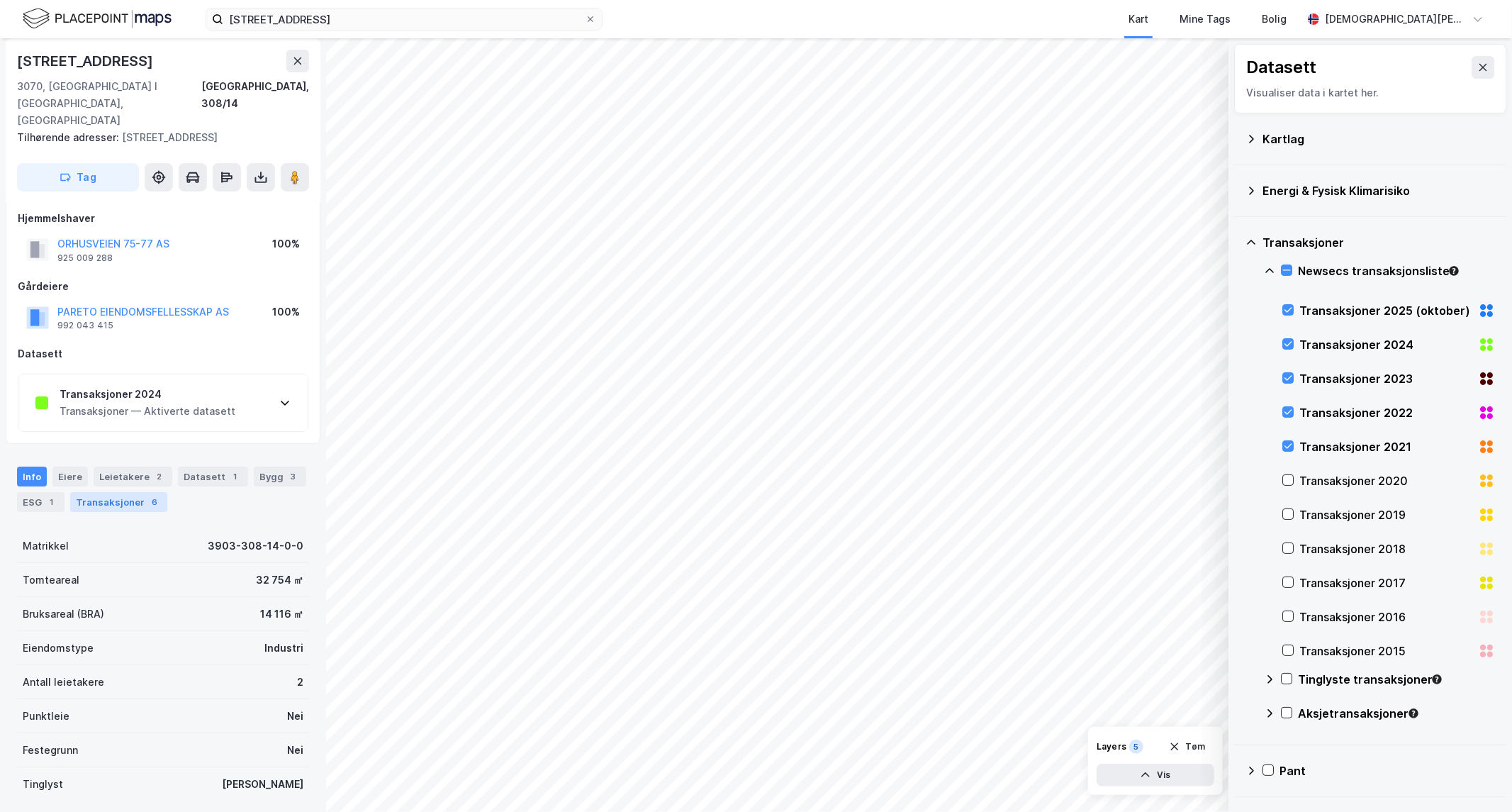
click at [118, 493] on div "Transaksjoner 6" at bounding box center [118, 502] width 97 height 20
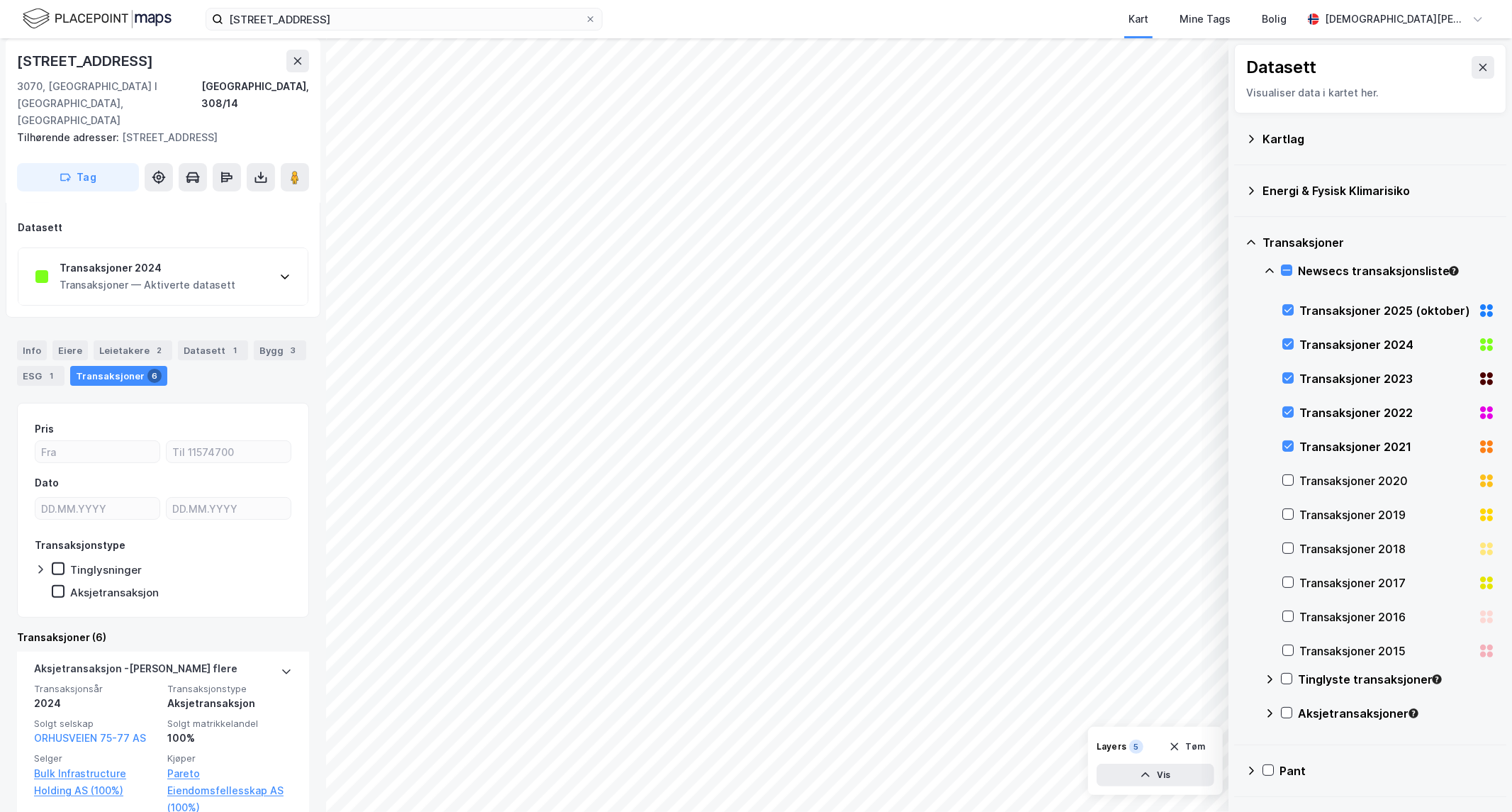
scroll to position [79, 0]
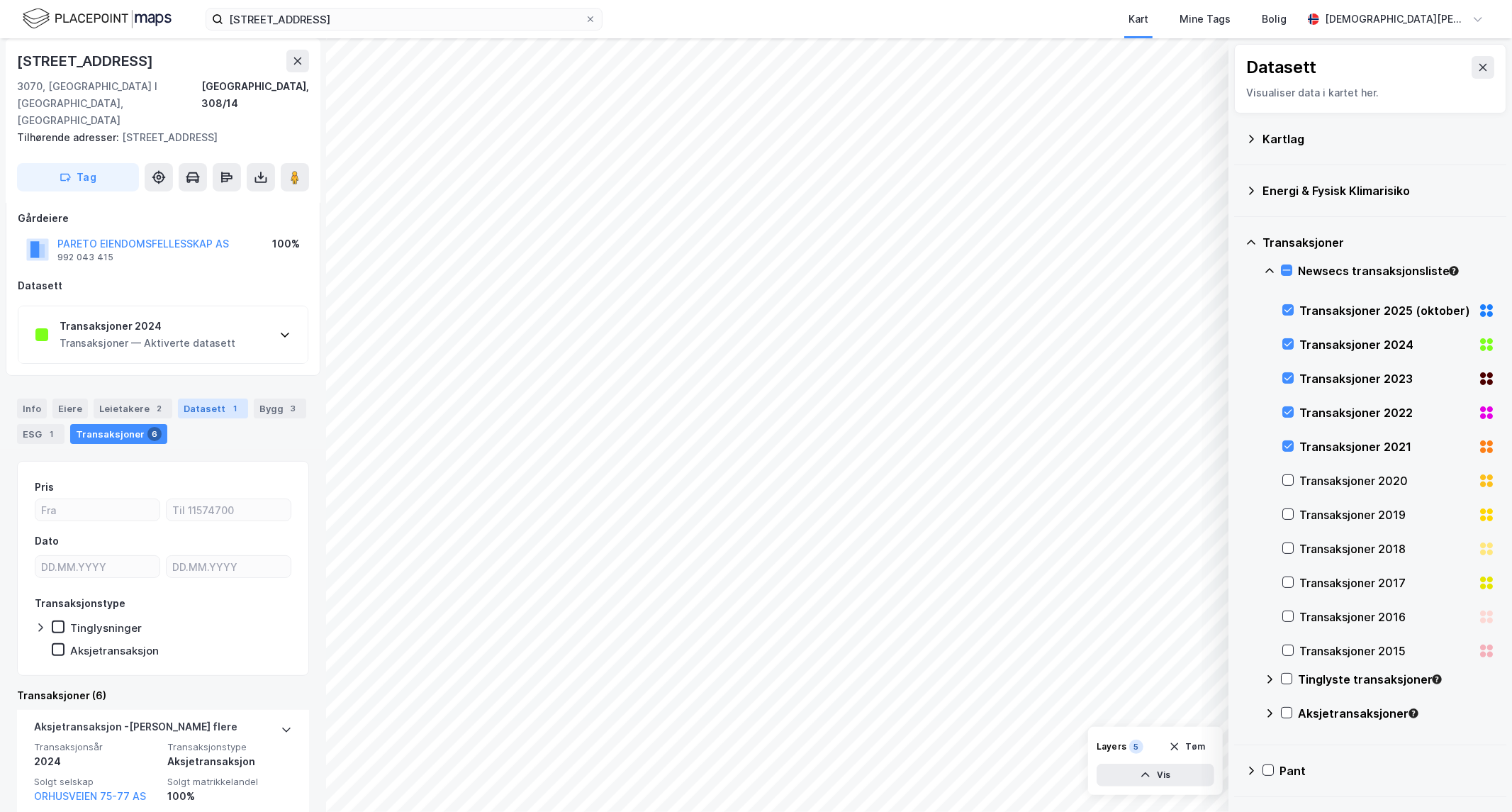
click at [223, 399] on div "Datasett 1" at bounding box center [213, 409] width 70 height 20
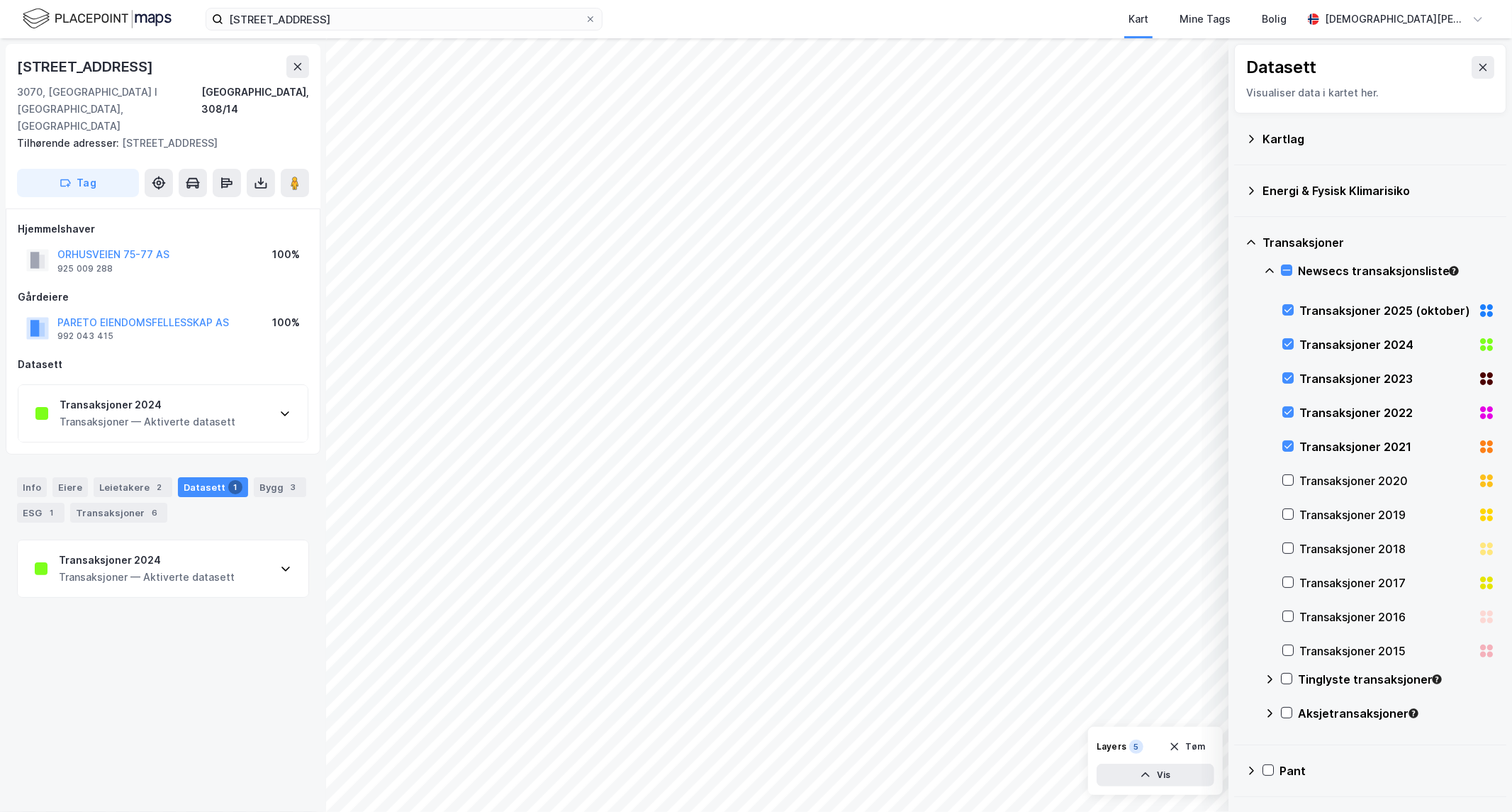
click at [224, 569] on div "Transaksjoner — Aktiverte datasett" at bounding box center [146, 577] width 176 height 17
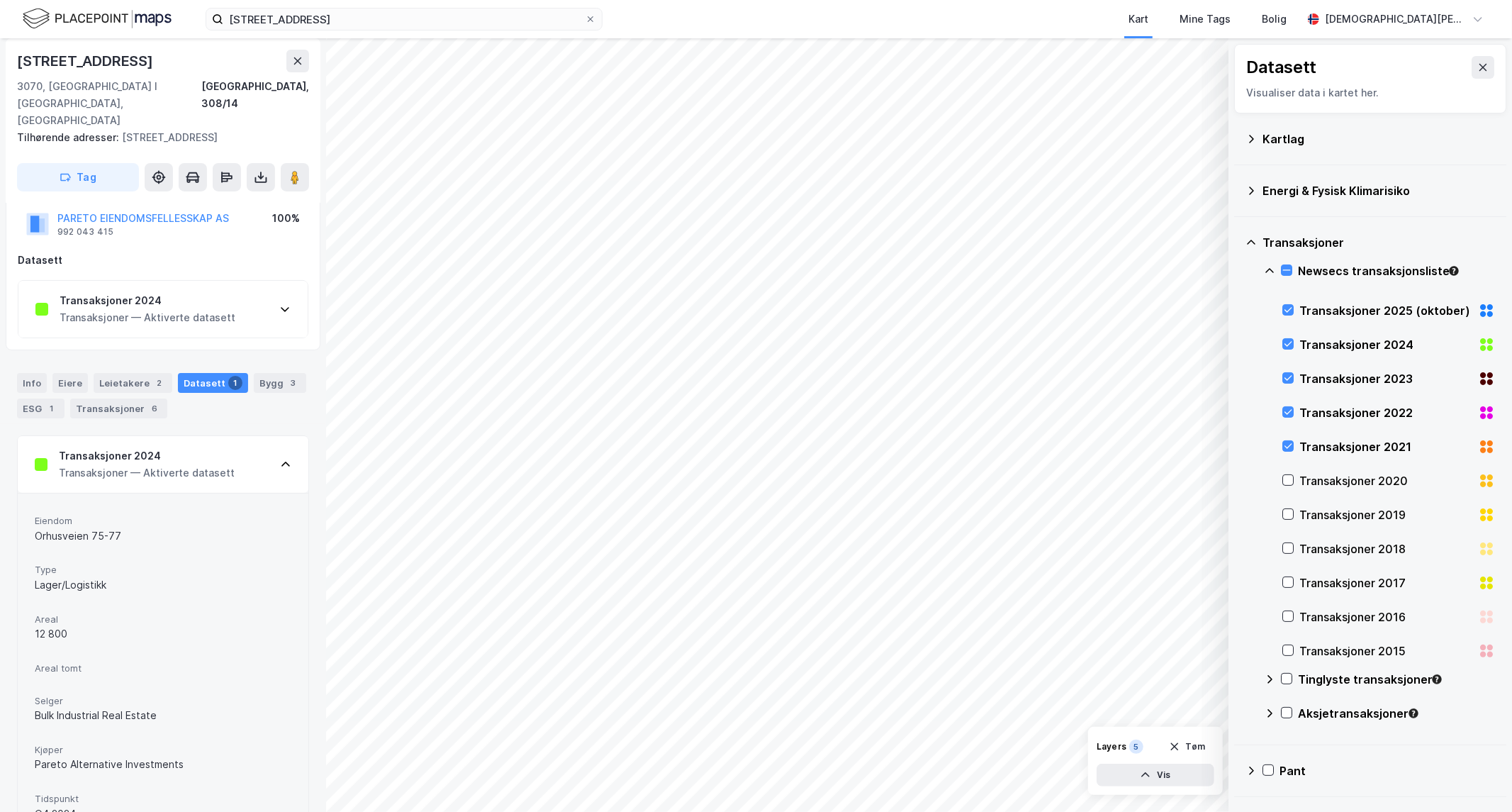
scroll to position [164, 0]
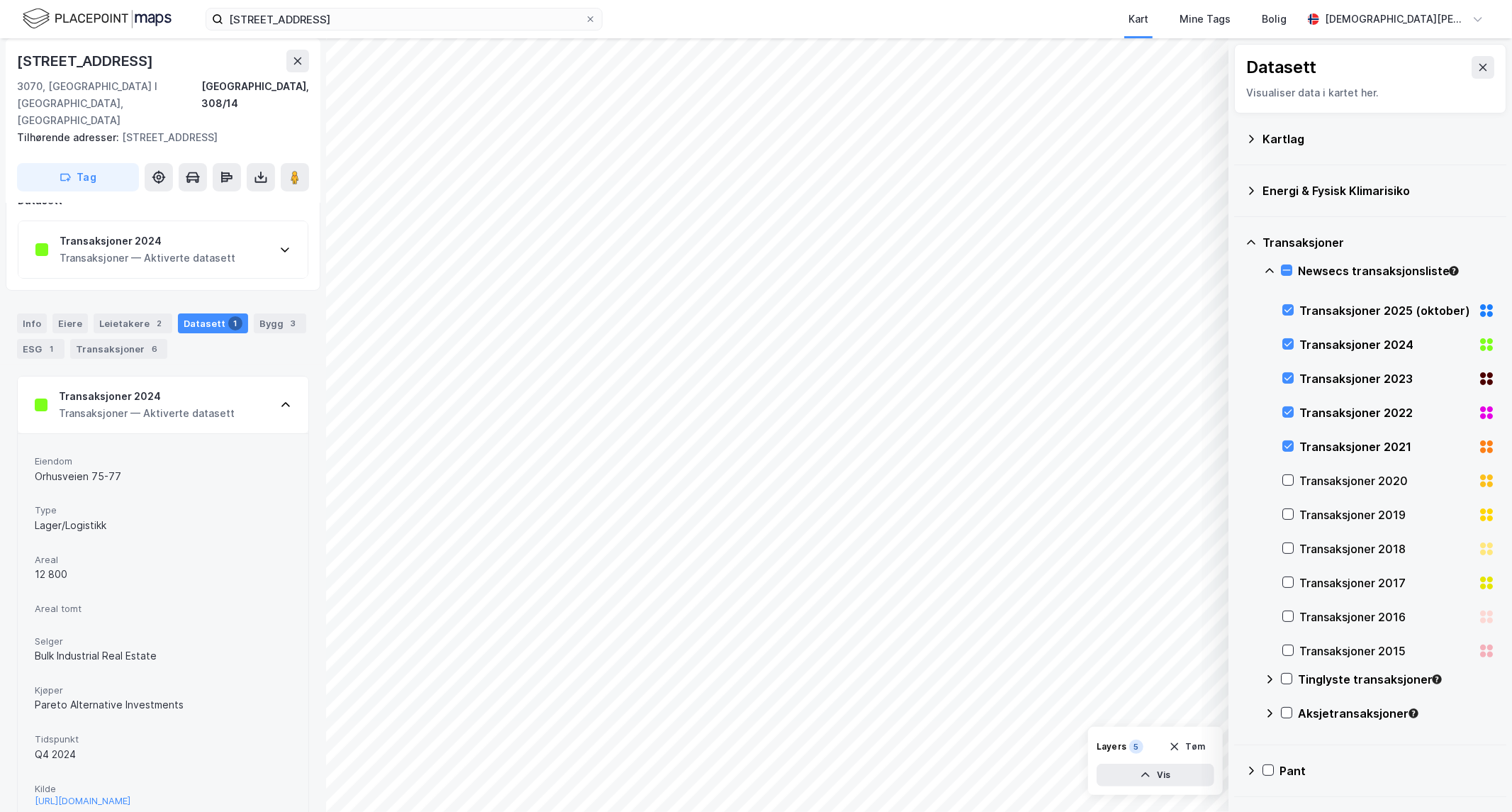
click at [161, 647] on div "Bulk Industrial Real Estate" at bounding box center [163, 656] width 257 height 17
drag, startPoint x: 30, startPoint y: 442, endPoint x: 121, endPoint y: 451, distance: 91.4
click at [121, 451] on div "Eiendom Orhusveien 75-77 Type Lager/Logistikk Areal 12 800 Areal tomt Selger Bu…" at bounding box center [162, 631] width 290 height 395
click at [35, 468] on div "Orhusveien 75-77" at bounding box center [163, 477] width 257 height 17
drag, startPoint x: 57, startPoint y: 448, endPoint x: 104, endPoint y: 448, distance: 47.0
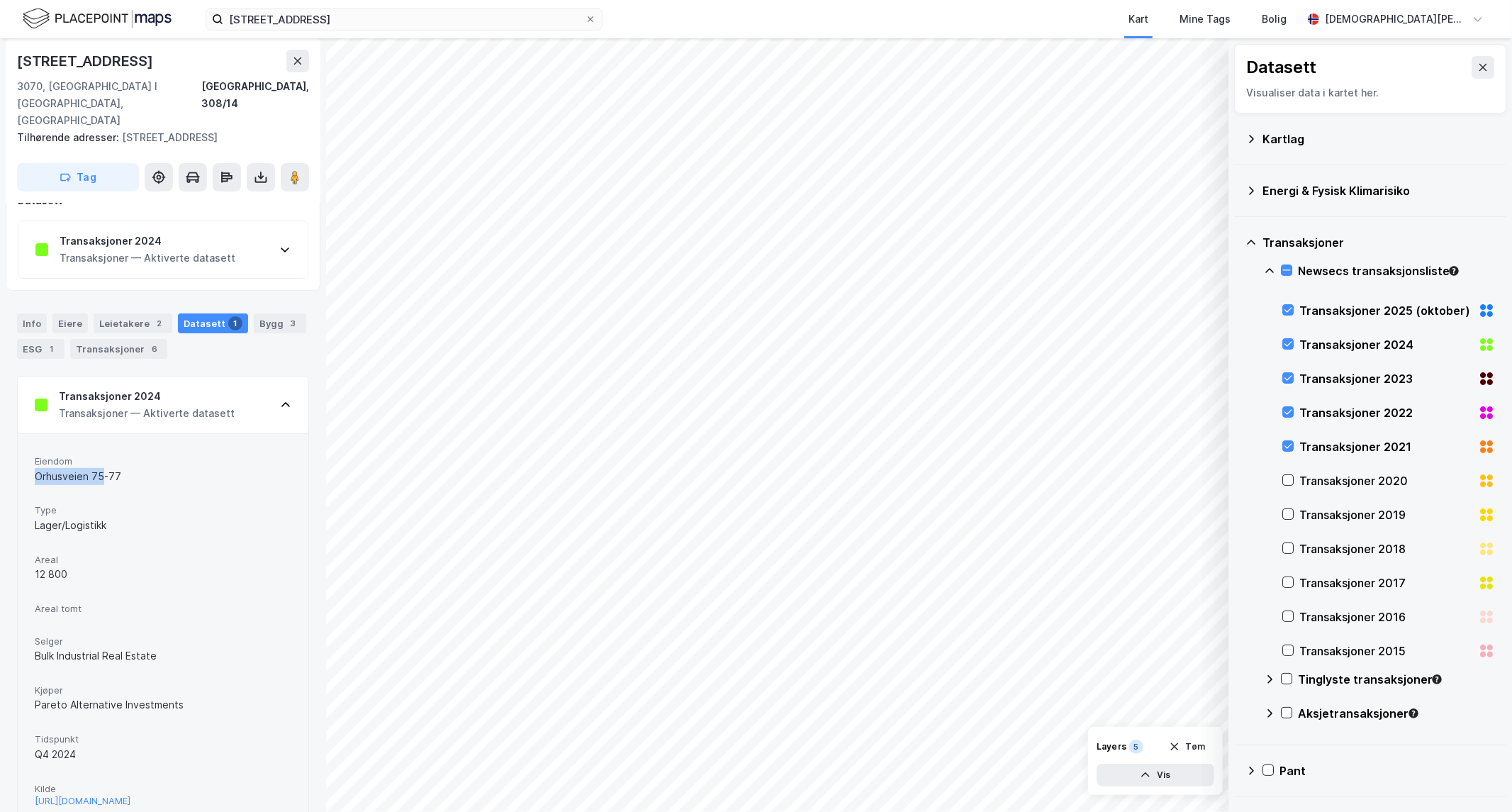
click at [104, 448] on div "Eiendom Orhusveien 75-77 Type Lager/Logistikk Areal 12 800 Areal tomt Selger Bu…" at bounding box center [162, 631] width 290 height 395
copy div "[STREET_ADDRESS]"
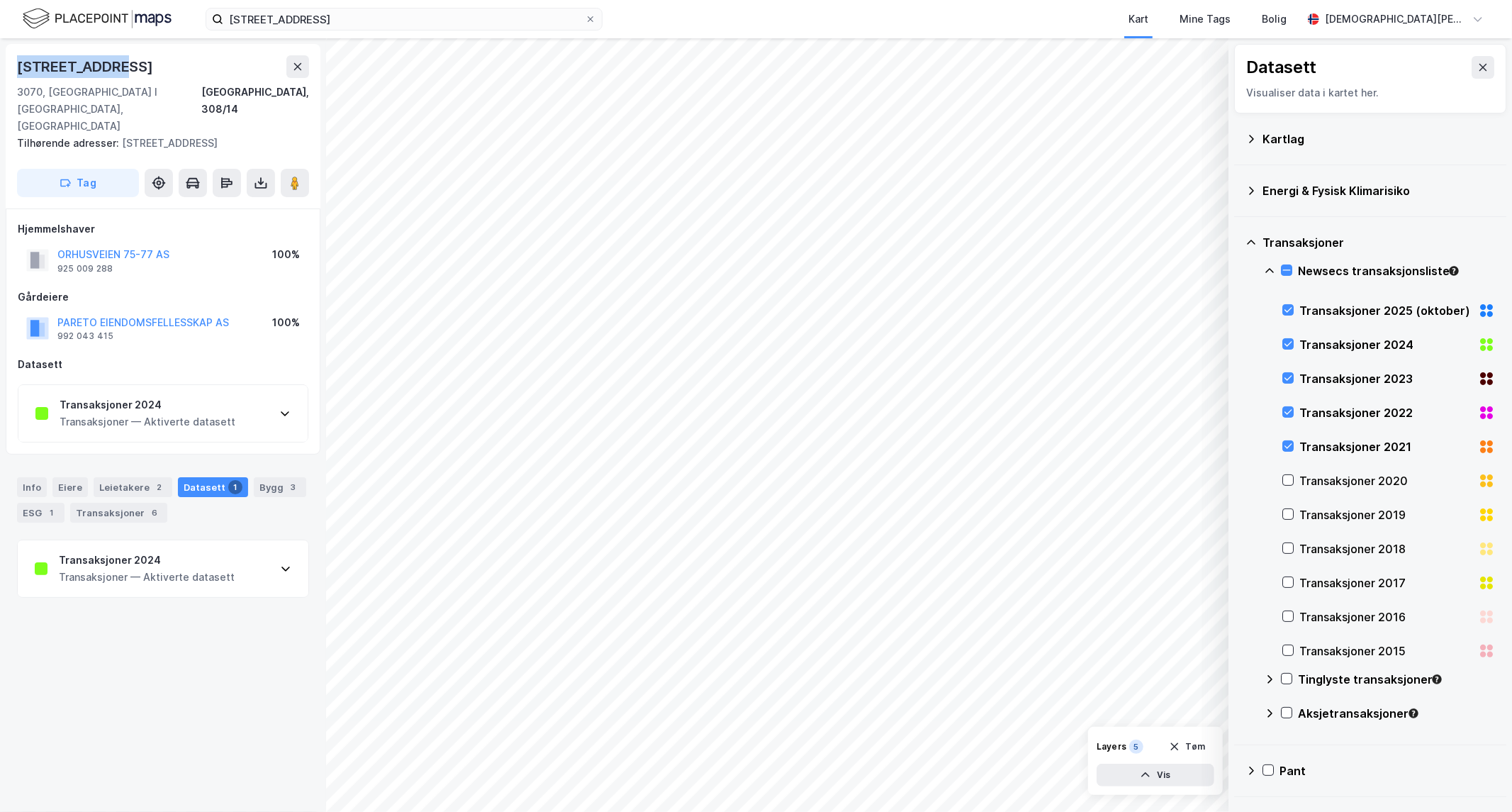
drag, startPoint x: 132, startPoint y: 60, endPoint x: 2, endPoint y: 66, distance: 130.1
click at [2, 66] on div "[STREET_ADDRESS] [GEOGRAPHIC_DATA], [GEOGRAPHIC_DATA] [GEOGRAPHIC_DATA], 308/14…" at bounding box center [163, 425] width 326 height 774
click at [353, 23] on input "[STREET_ADDRESS]" at bounding box center [404, 19] width 361 height 21
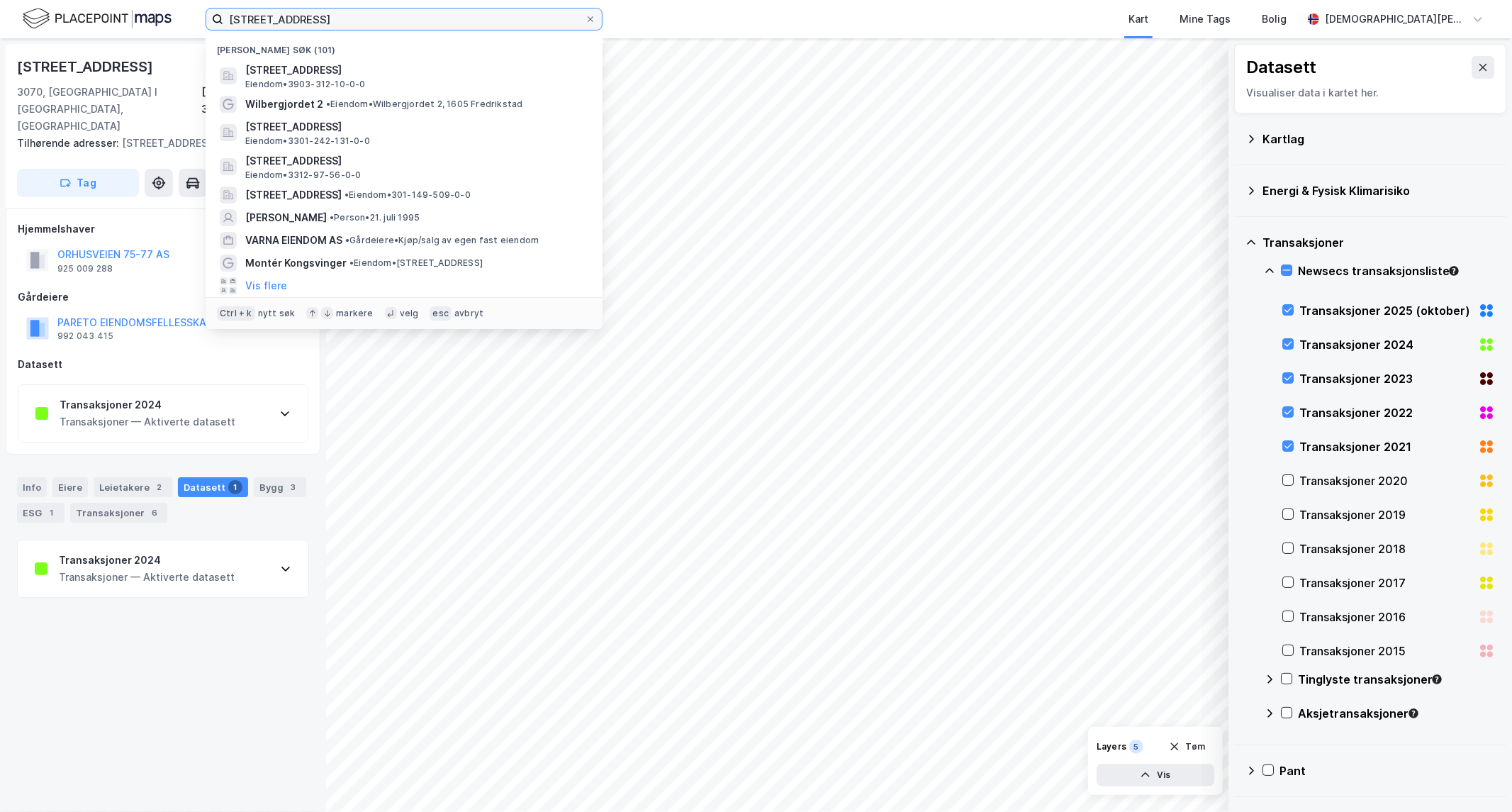
click at [353, 23] on input "[STREET_ADDRESS]" at bounding box center [404, 19] width 361 height 21
paste input "[PERSON_NAME] K [PERSON_NAME]"
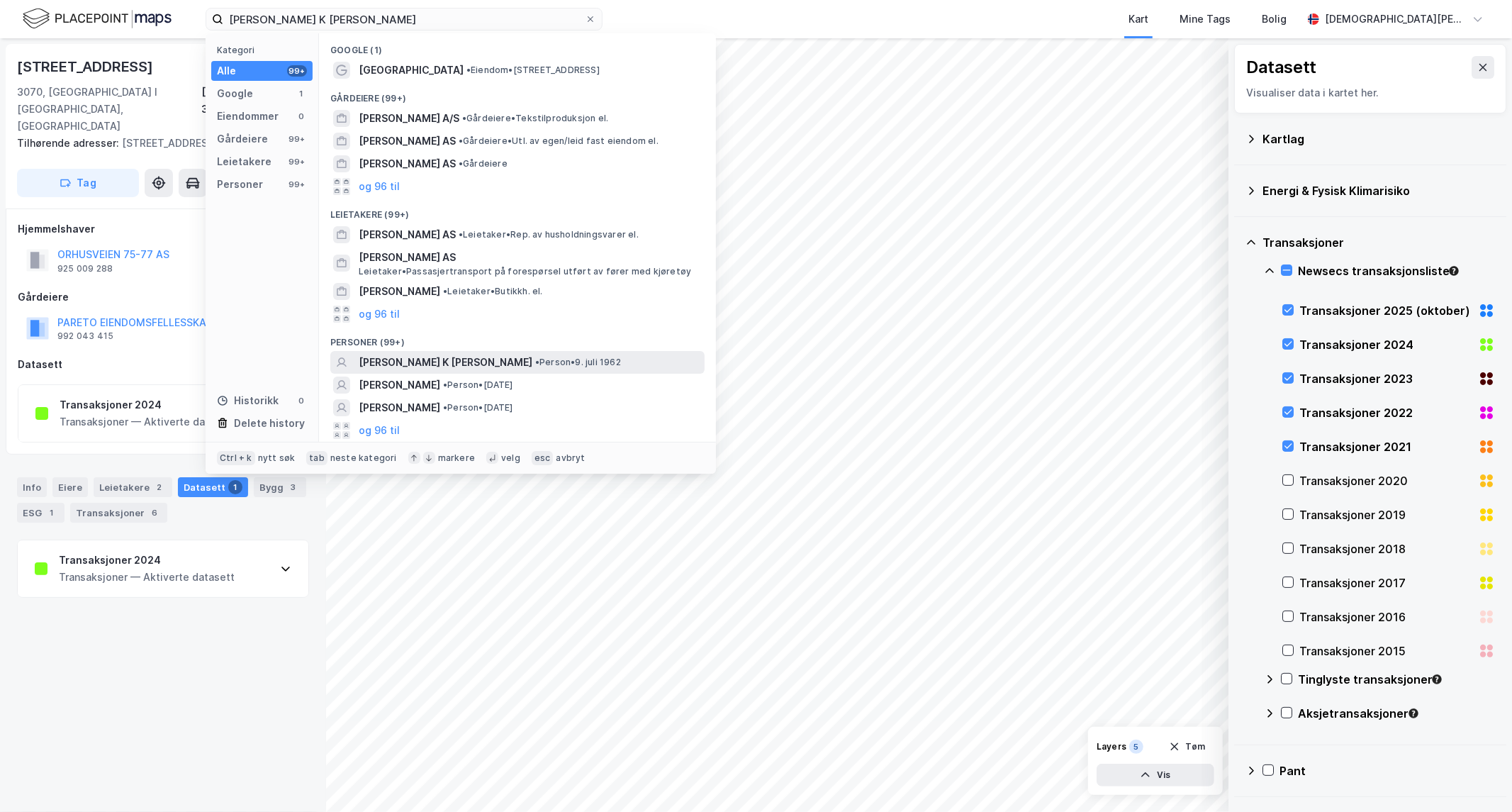
click at [455, 358] on span "[PERSON_NAME] K [PERSON_NAME]" at bounding box center [446, 362] width 174 height 17
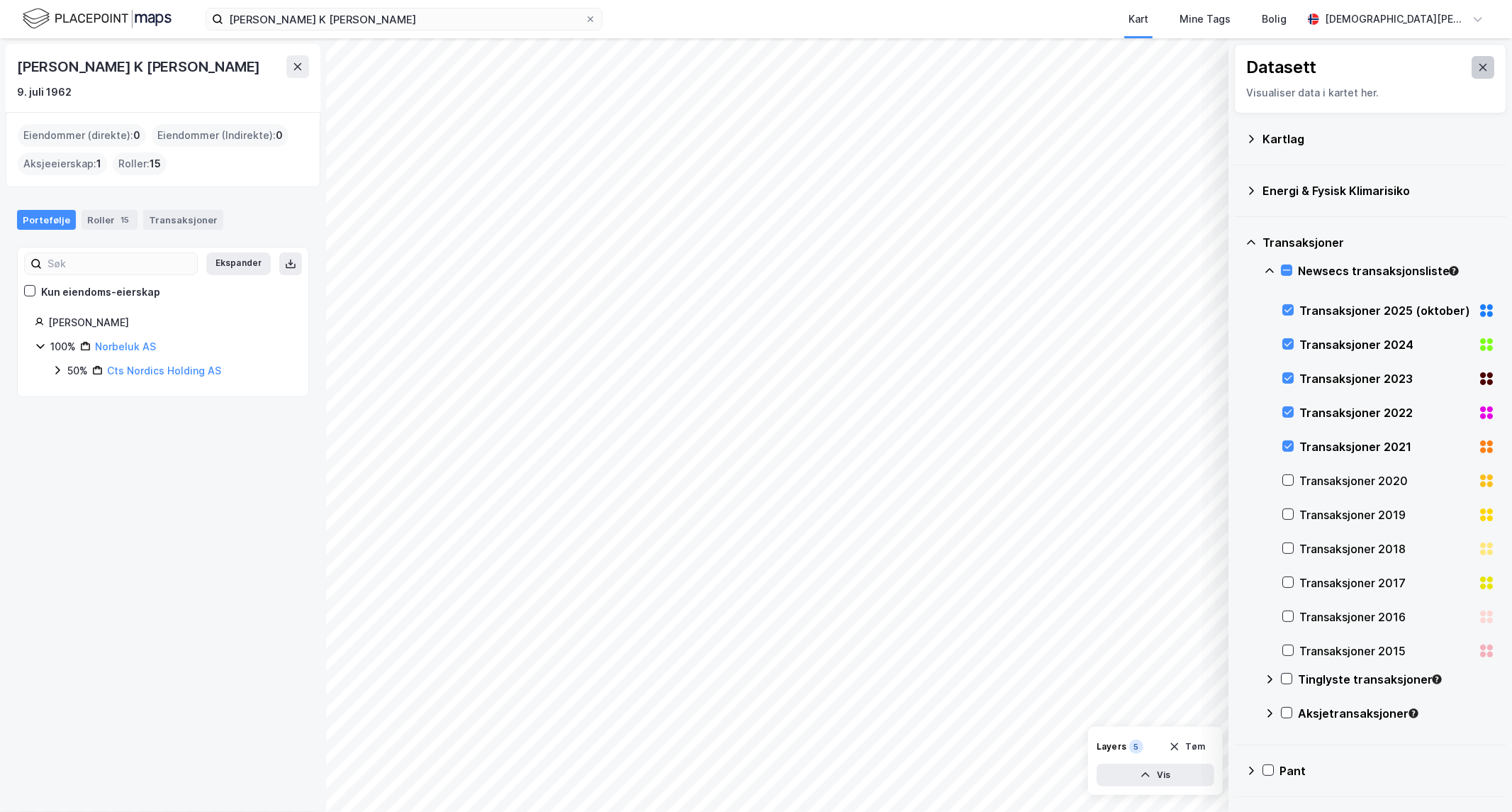
click at [1472, 71] on button at bounding box center [1483, 67] width 23 height 23
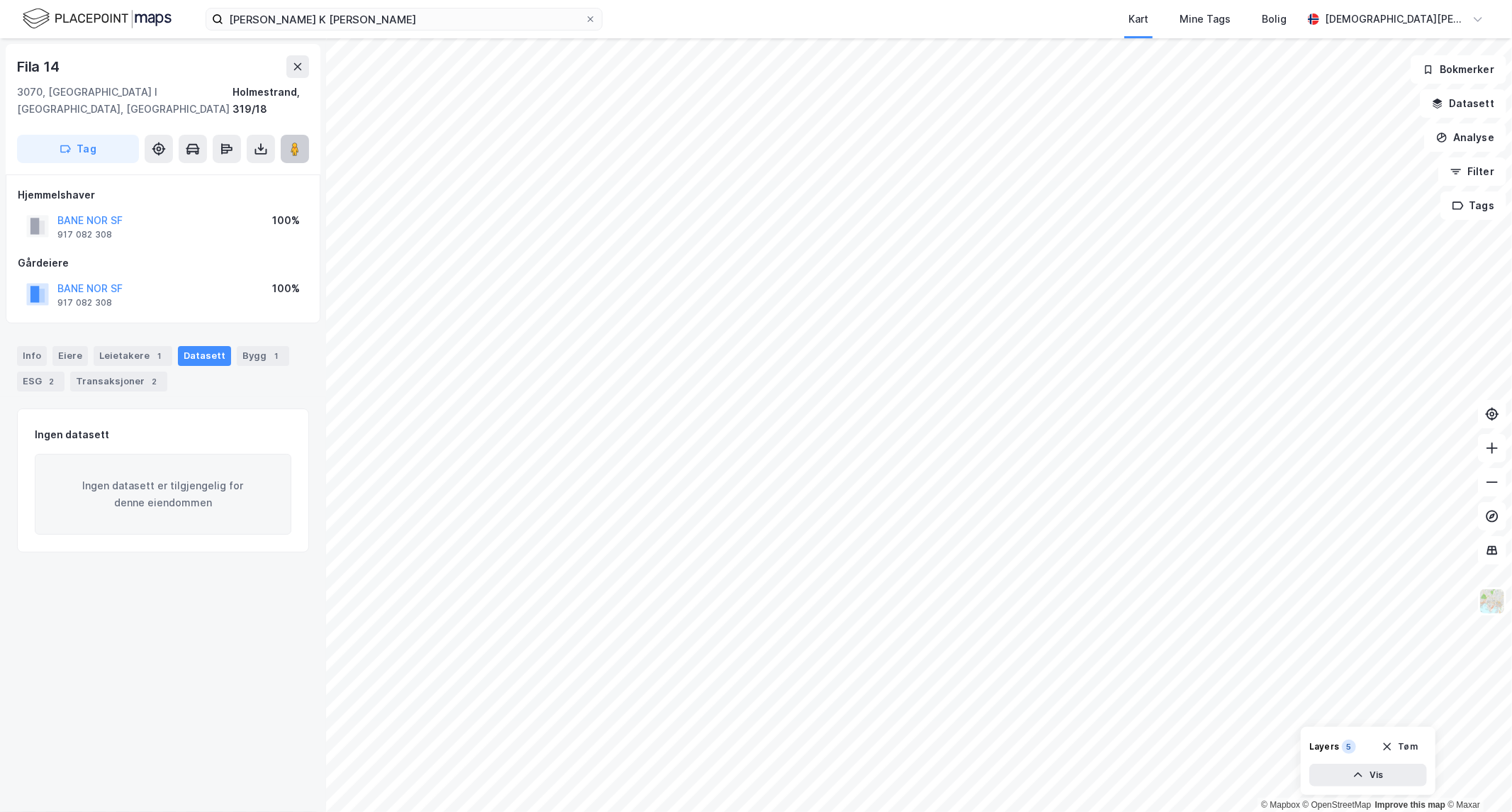
click at [296, 142] on image at bounding box center [294, 149] width 8 height 14
click at [458, 32] on div "[PERSON_NAME] K [PERSON_NAME] Kart Mine Tags Bolig [PERSON_NAME]" at bounding box center [756, 19] width 1512 height 38
click at [458, 24] on input "[PERSON_NAME] K [PERSON_NAME]" at bounding box center [404, 19] width 361 height 21
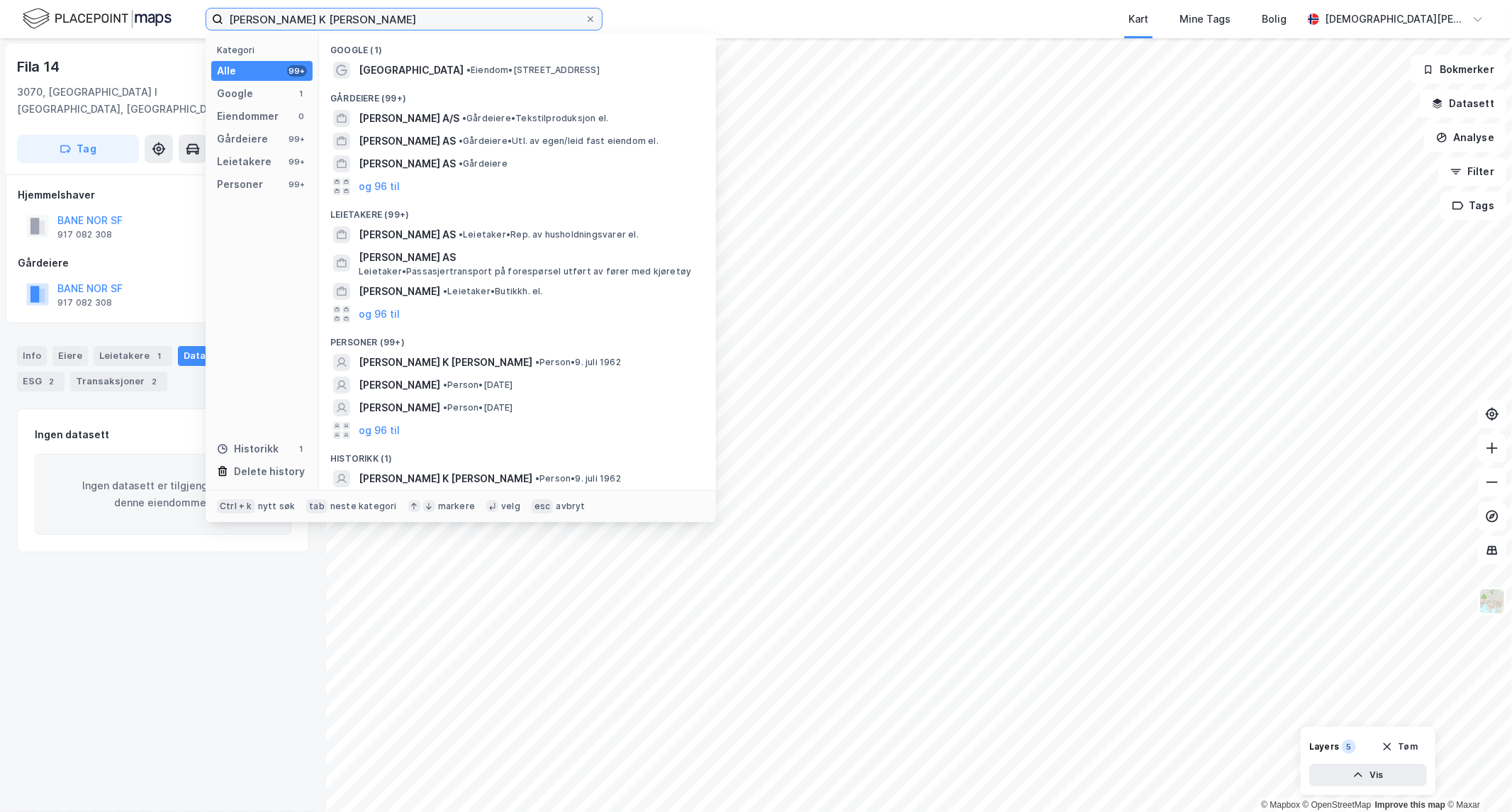
click at [458, 24] on input "[PERSON_NAME] K [PERSON_NAME]" at bounding box center [404, 19] width 361 height 21
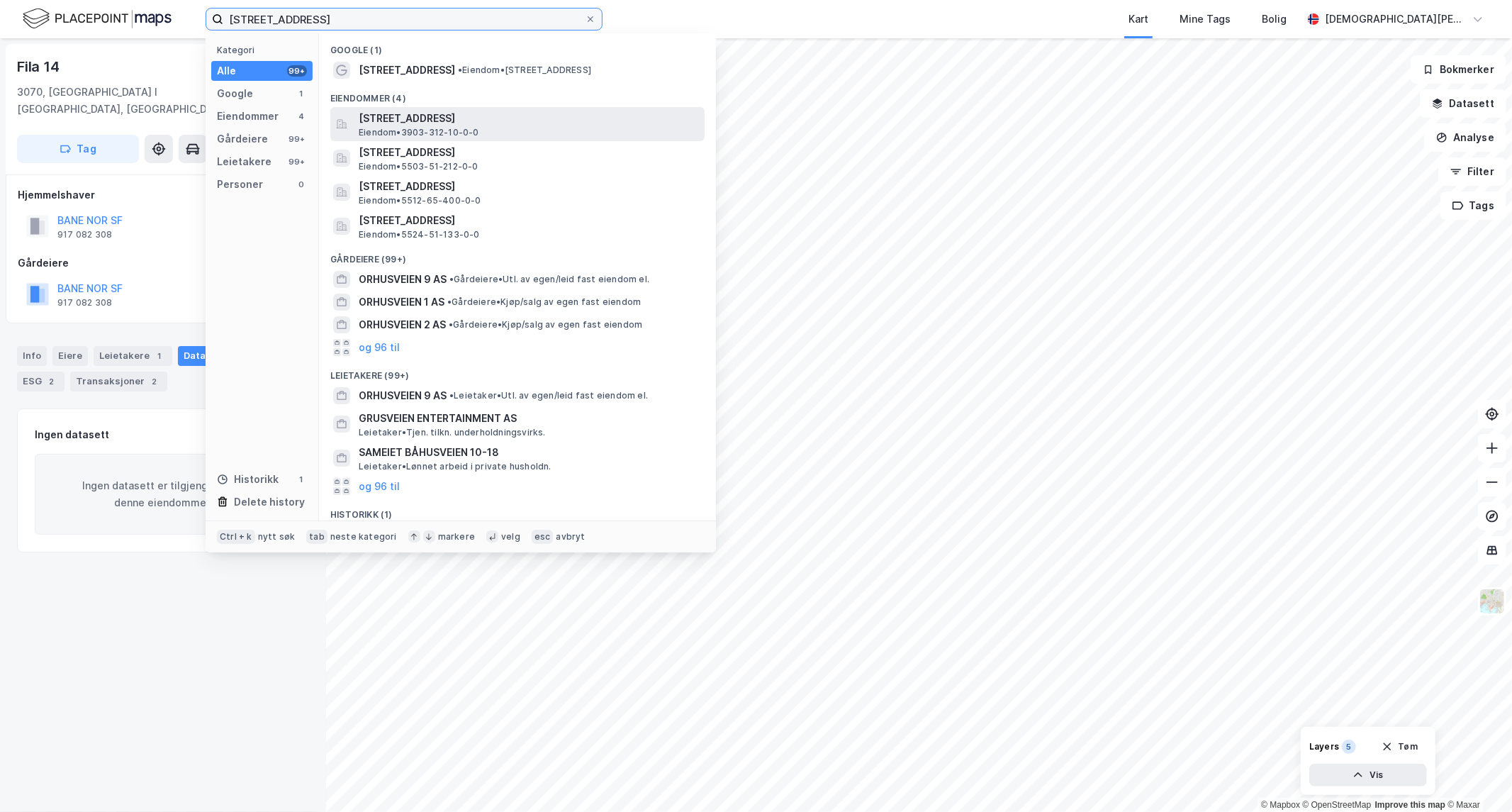
type input "[STREET_ADDRESS]"
click at [461, 118] on span "[STREET_ADDRESS]" at bounding box center [529, 118] width 341 height 17
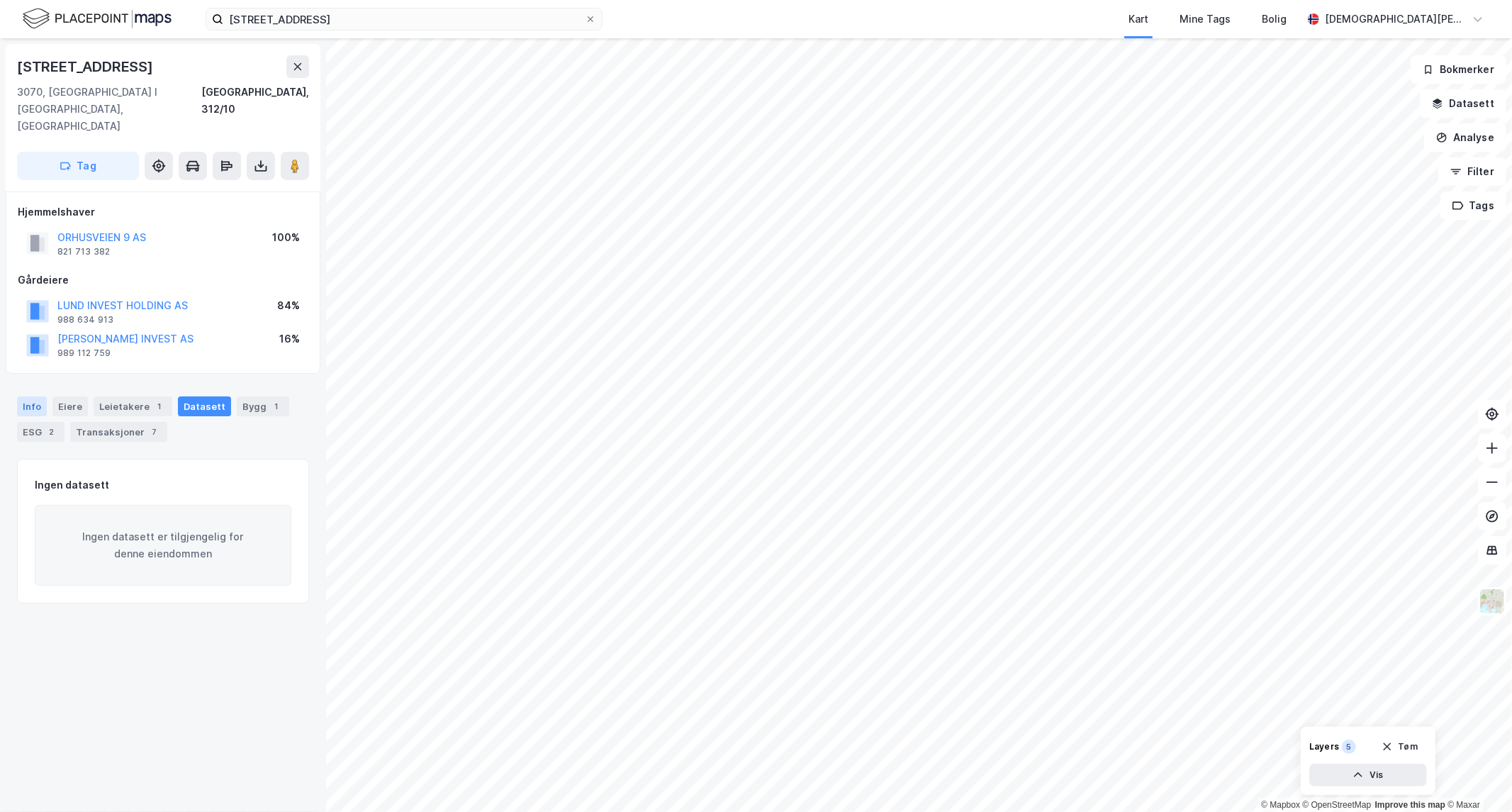
click at [37, 396] on div "Info" at bounding box center [31, 406] width 30 height 20
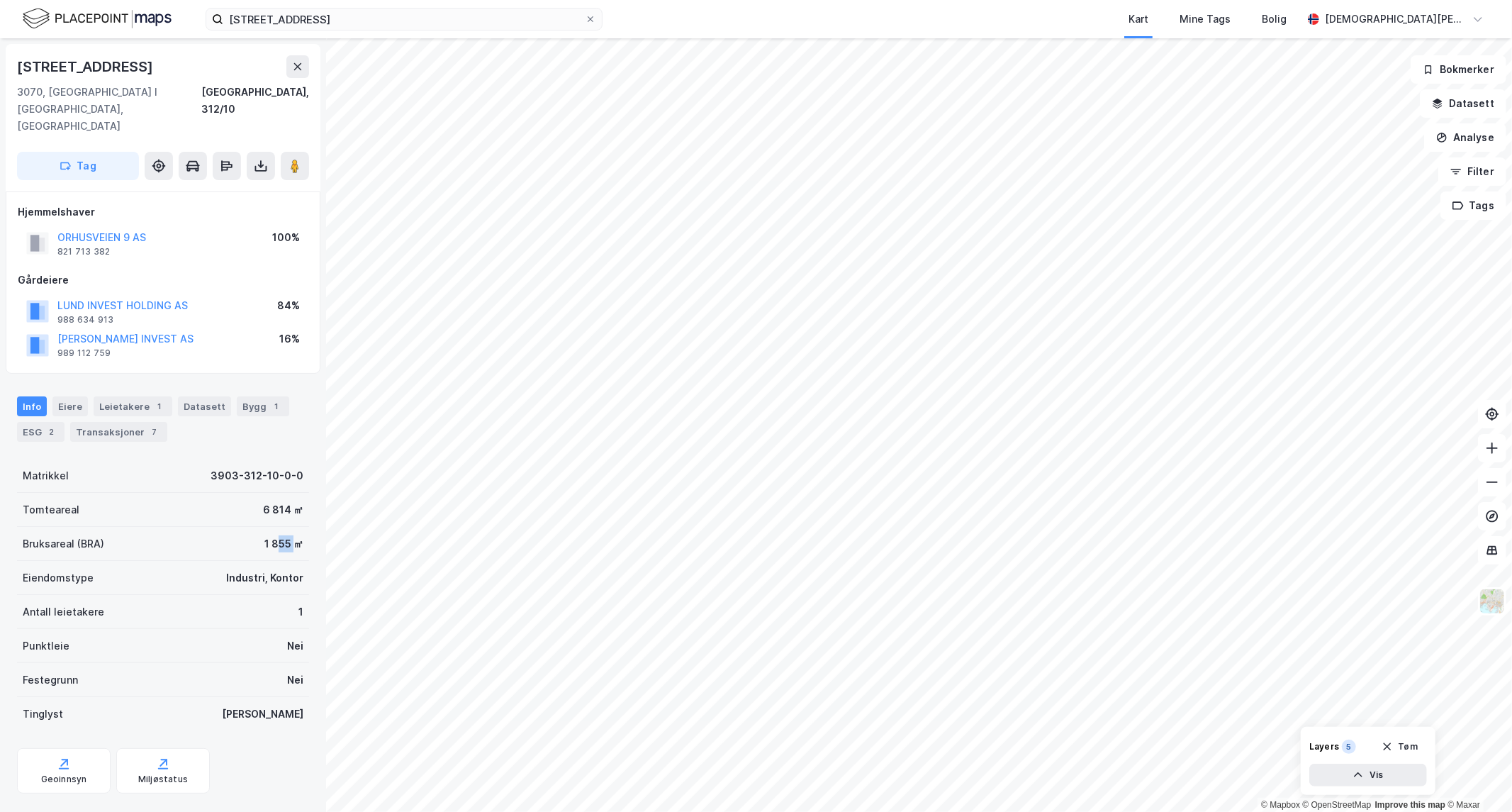
drag, startPoint x: 266, startPoint y: 514, endPoint x: 281, endPoint y: 514, distance: 15.0
click at [281, 535] on div "1 855 ㎡" at bounding box center [284, 544] width 39 height 17
click at [241, 396] on div "Bygg 1" at bounding box center [263, 406] width 53 height 20
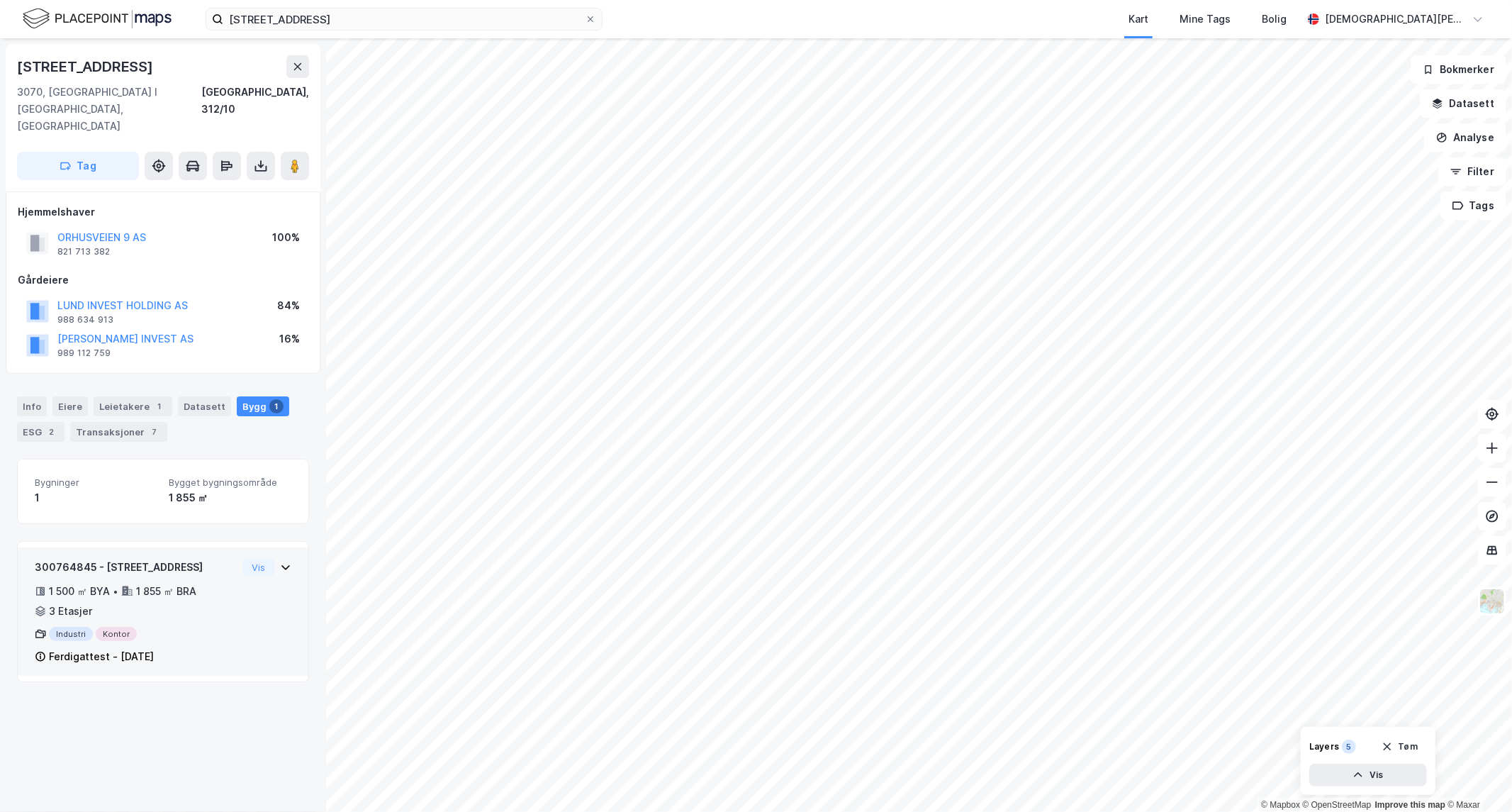
click at [182, 559] on div "300764845 - [STREET_ADDRESS] 1 500 ㎡ BYA • 1 855 ㎡ BRA • 3 Etasjer Industri Kon…" at bounding box center [136, 612] width 202 height 107
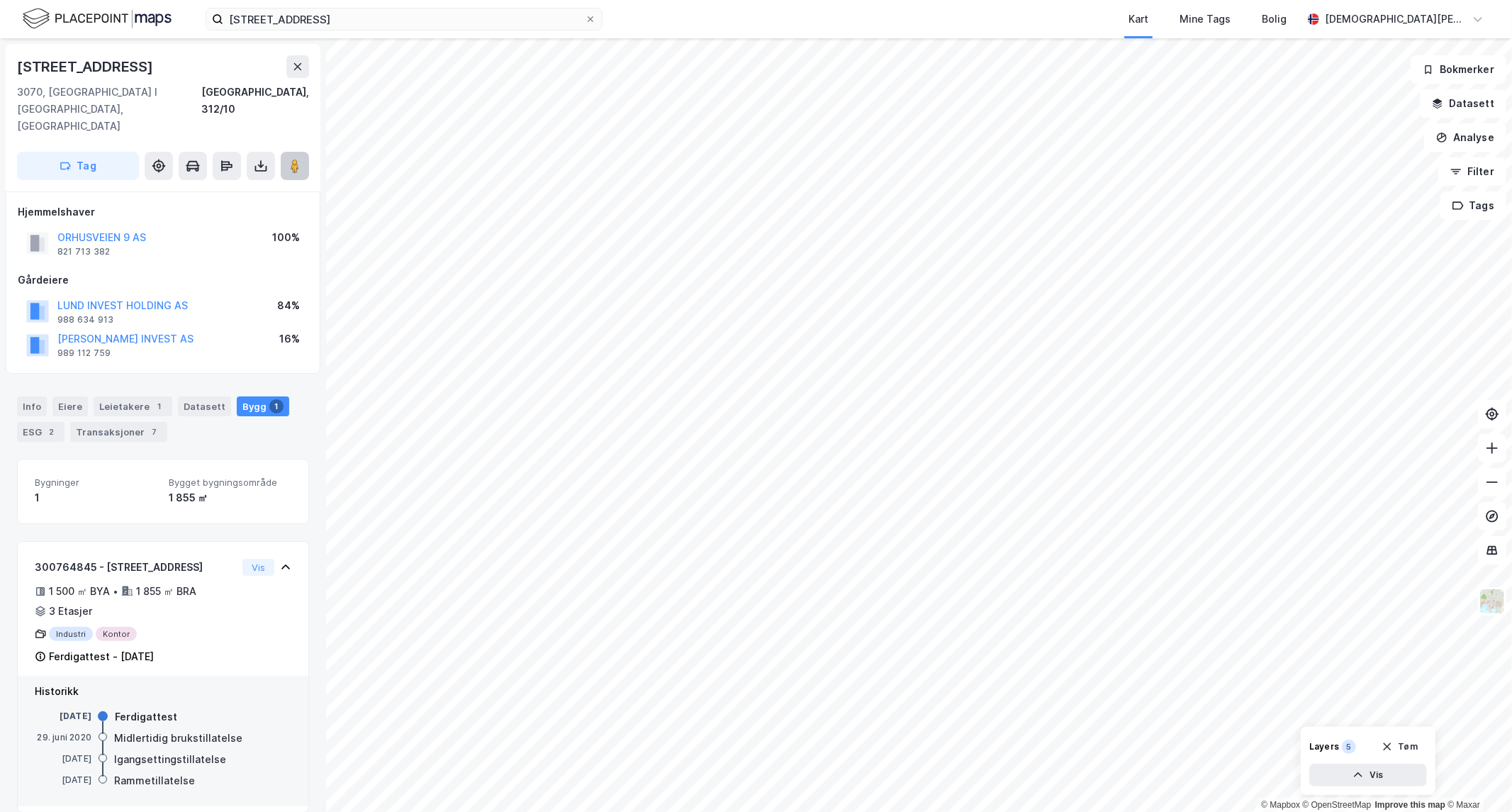
click at [300, 152] on button at bounding box center [294, 165] width 28 height 28
drag, startPoint x: 107, startPoint y: 64, endPoint x: 0, endPoint y: 56, distance: 107.3
click at [0, 56] on div "[STREET_ADDRESS] [GEOGRAPHIC_DATA], [GEOGRAPHIC_DATA] [GEOGRAPHIC_DATA], 312/10…" at bounding box center [163, 425] width 326 height 774
copy div "[STREET_ADDRESS]"
click at [104, 422] on div "Transaksjoner 7" at bounding box center [118, 432] width 97 height 20
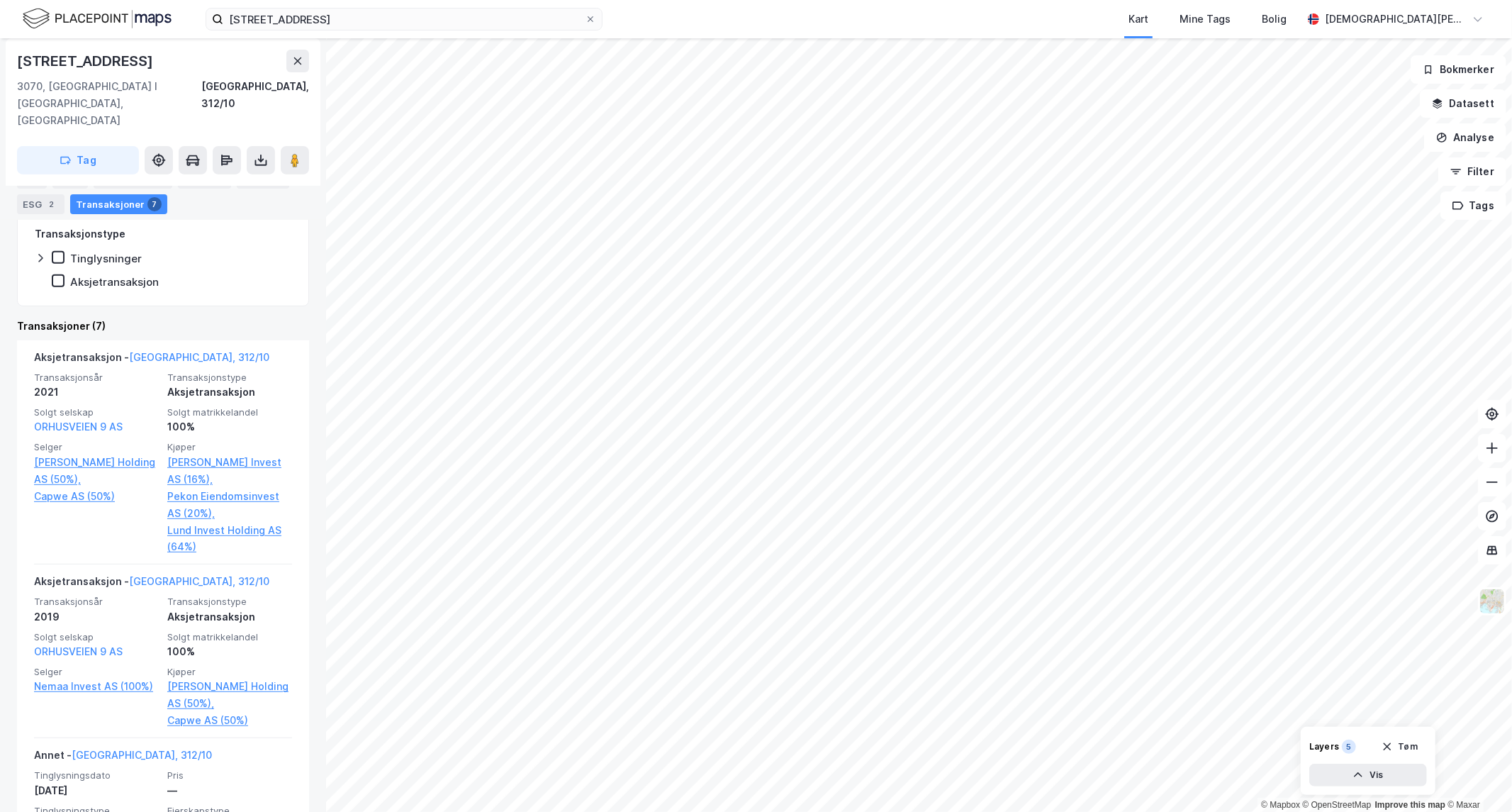
scroll to position [393, 0]
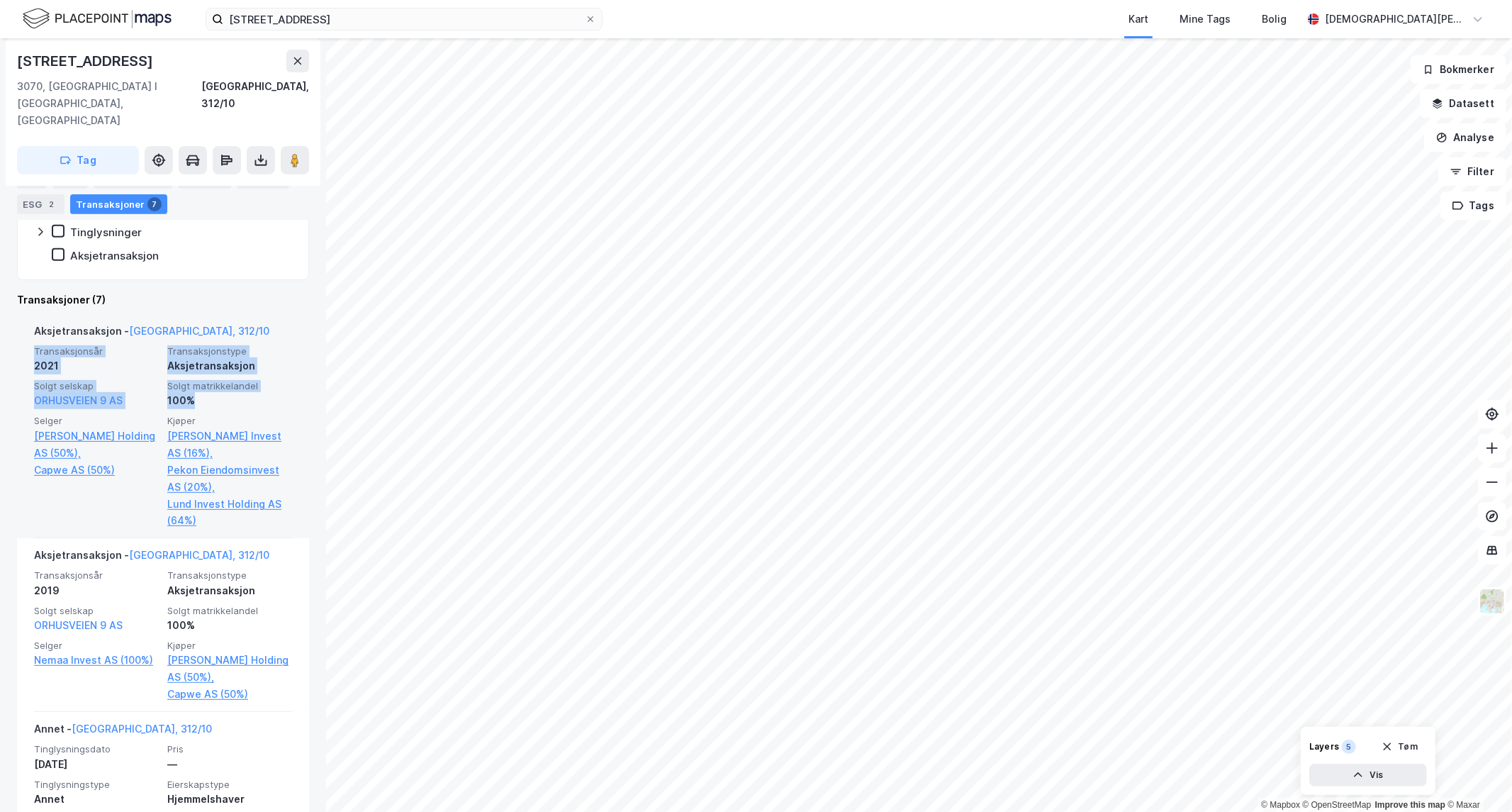
drag, startPoint x: 204, startPoint y: 364, endPoint x: 20, endPoint y: 313, distance: 190.9
click at [20, 314] on div "Aksjetransaksjon - [GEOGRAPHIC_DATA], 312/10 Transaksjonsår 2021 Transaksjonsty…" at bounding box center [162, 426] width 292 height 225
click at [44, 345] on span "Transaksjonsår" at bounding box center [97, 351] width 125 height 12
drag, startPoint x: 30, startPoint y: 314, endPoint x: 214, endPoint y: 367, distance: 191.5
click at [214, 367] on div "Aksjetransaksjon - [GEOGRAPHIC_DATA], 312/10 Transaksjonsår 2021 Transaksjonsty…" at bounding box center [162, 426] width 292 height 225
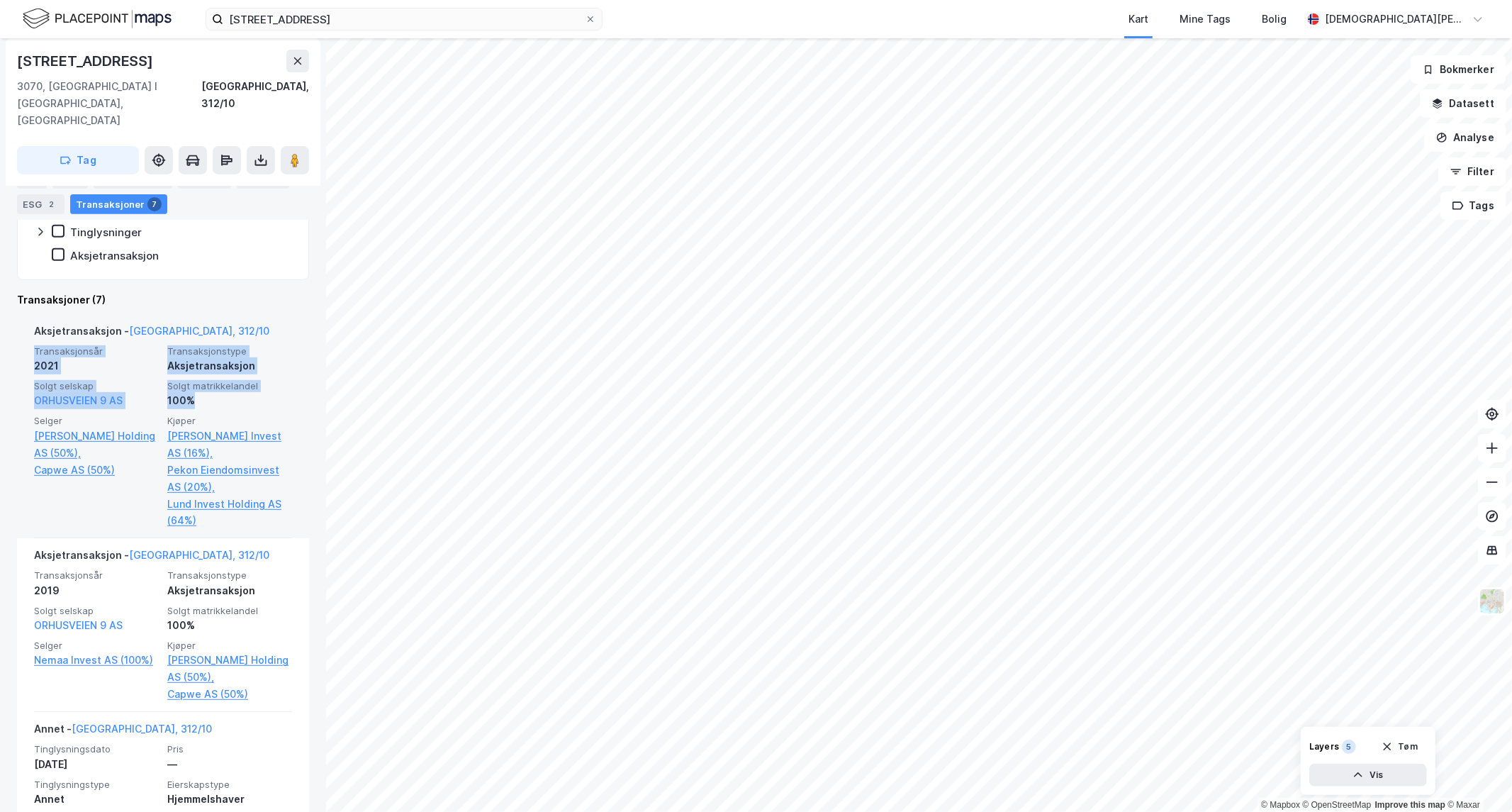
click at [214, 392] on div "100%" at bounding box center [230, 400] width 125 height 17
drag, startPoint x: 214, startPoint y: 367, endPoint x: 36, endPoint y: 313, distance: 186.0
click at [36, 345] on div "Transaksjonsår 2021 Transaksjonstype Aksjetransaksjon Solgt selskap ORHUSVEIEN …" at bounding box center [163, 438] width 258 height 185
click at [228, 392] on div "100%" at bounding box center [230, 400] width 125 height 17
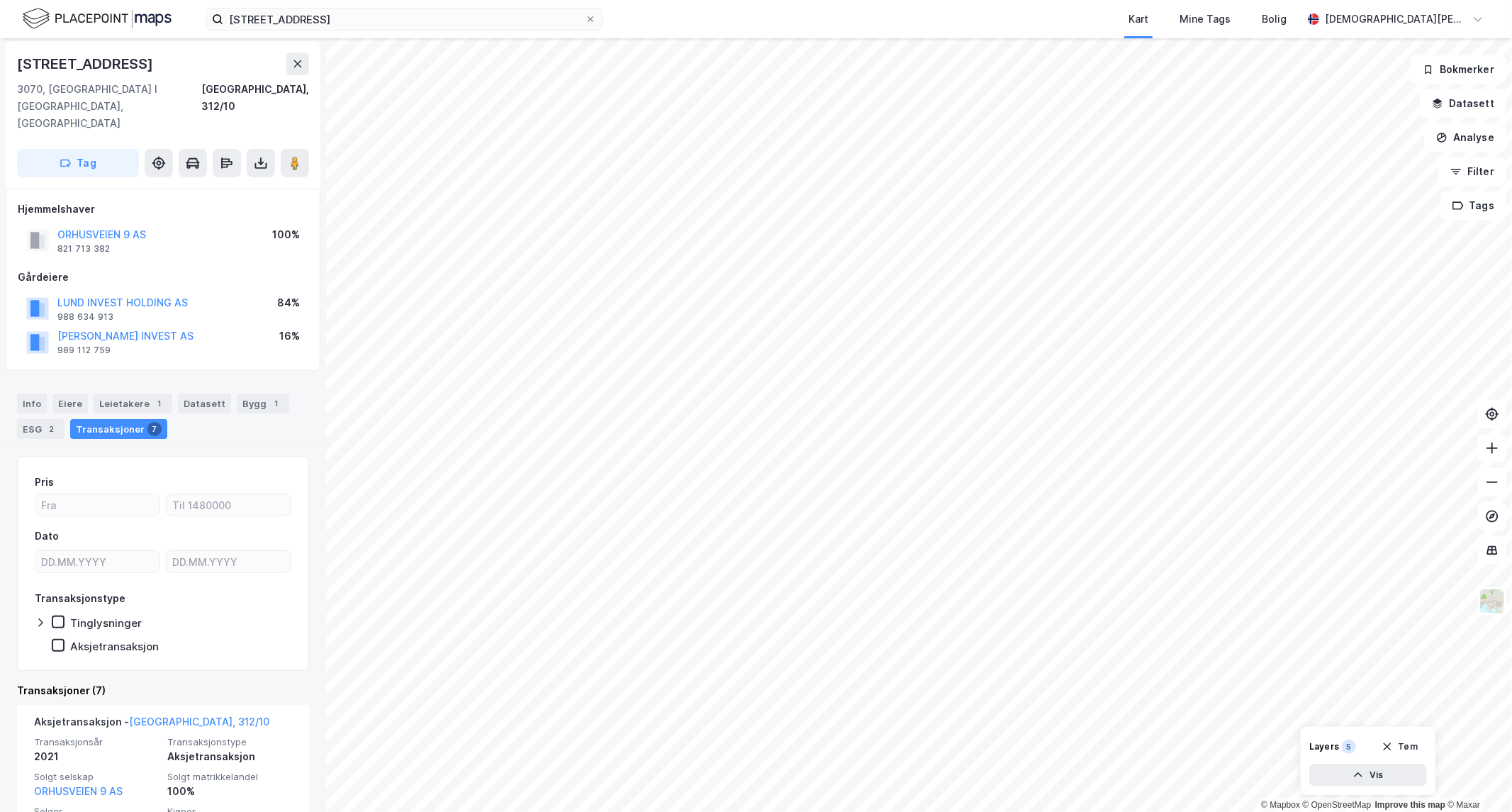
scroll to position [0, 0]
click at [0, 0] on button "ORHUSVEIEN 9 AS" at bounding box center [0, 0] width 0 height 0
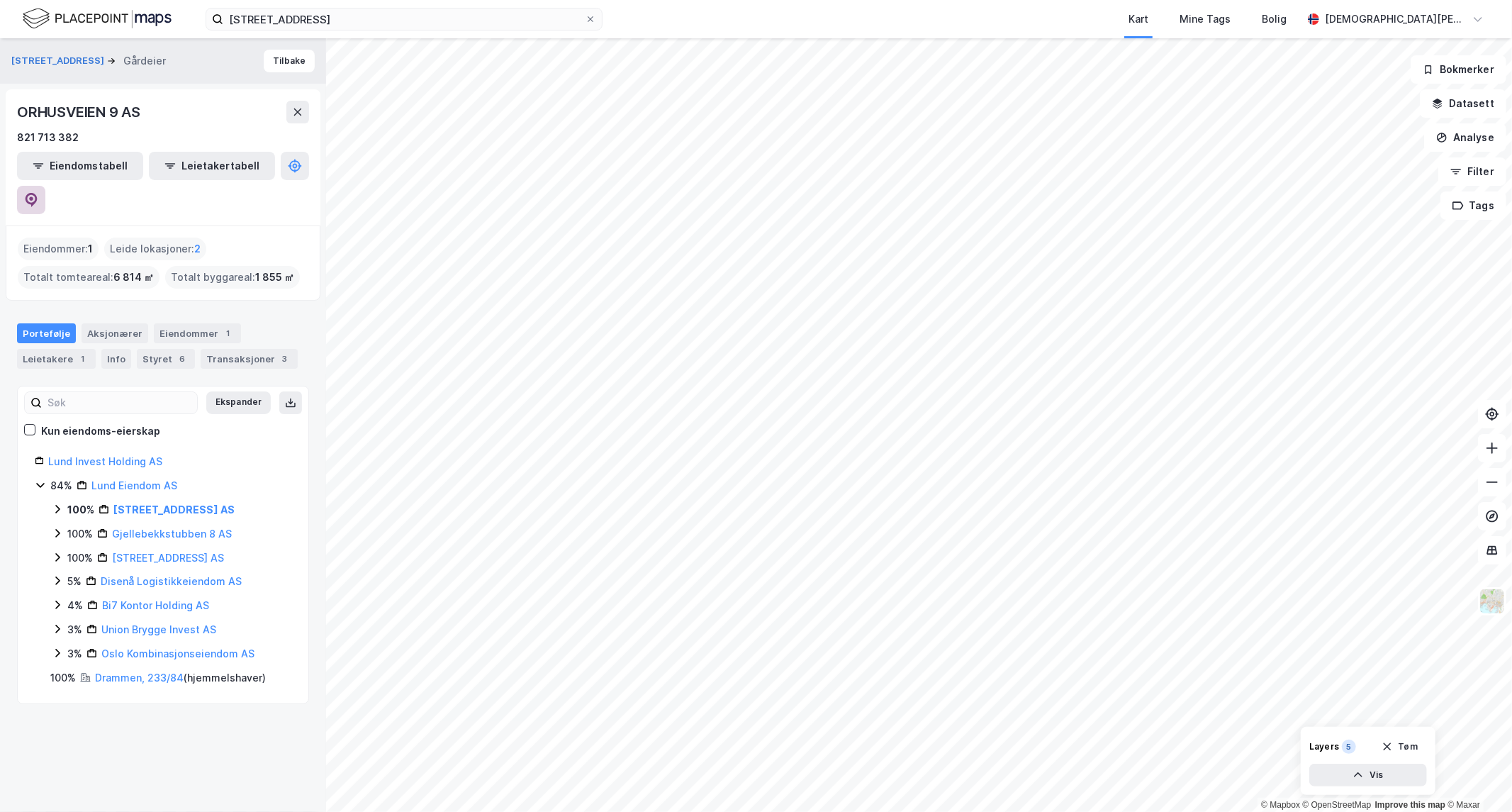
click at [46, 186] on button at bounding box center [30, 200] width 28 height 28
click at [351, 13] on input "[STREET_ADDRESS]" at bounding box center [404, 19] width 361 height 21
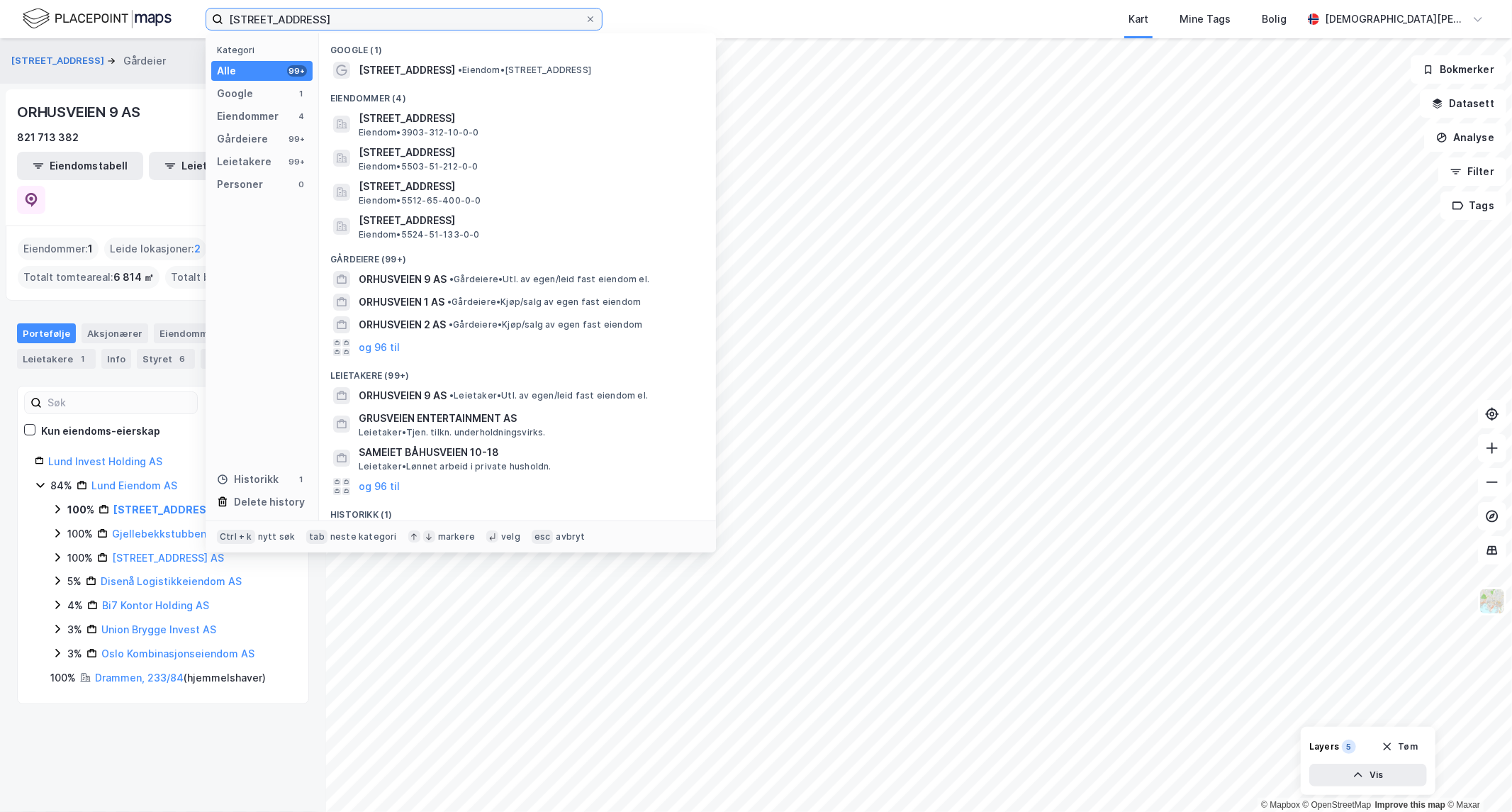
click at [351, 13] on input "[STREET_ADDRESS]" at bounding box center [404, 19] width 361 height 21
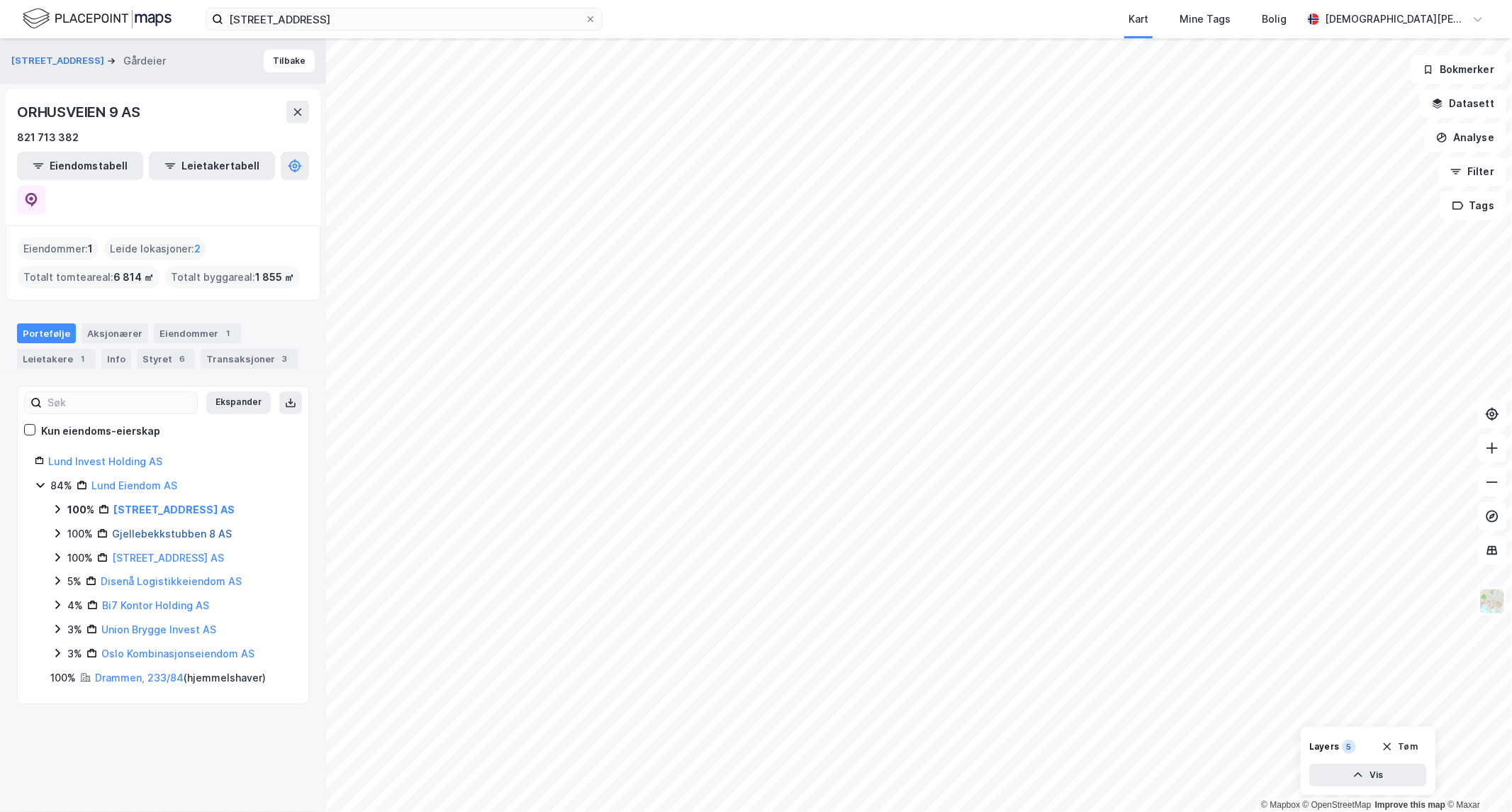
click at [167, 528] on link "Gjellebekkstubben 8 AS" at bounding box center [171, 534] width 120 height 12
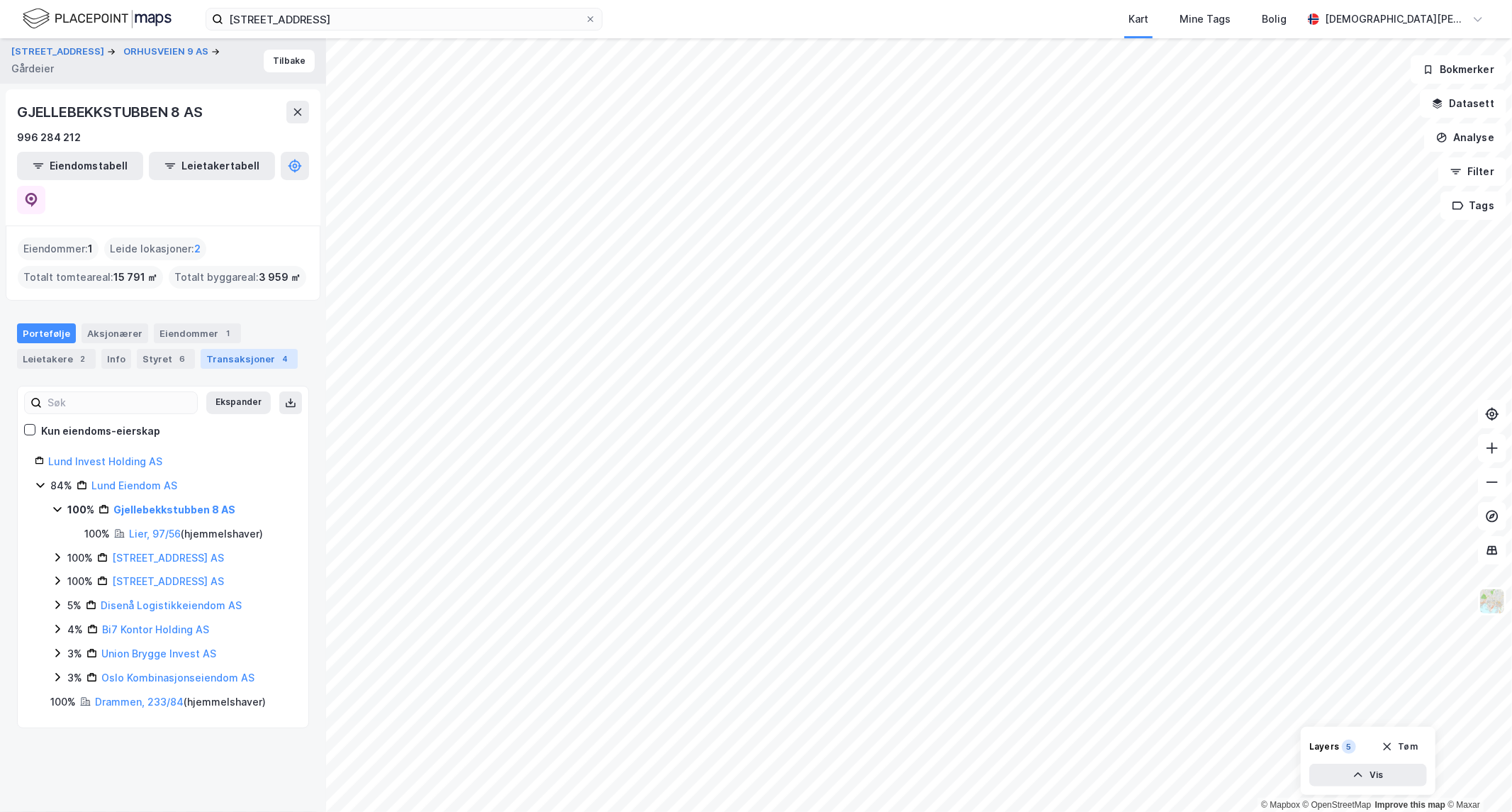
click at [229, 349] on div "Transaksjoner 4" at bounding box center [248, 359] width 97 height 20
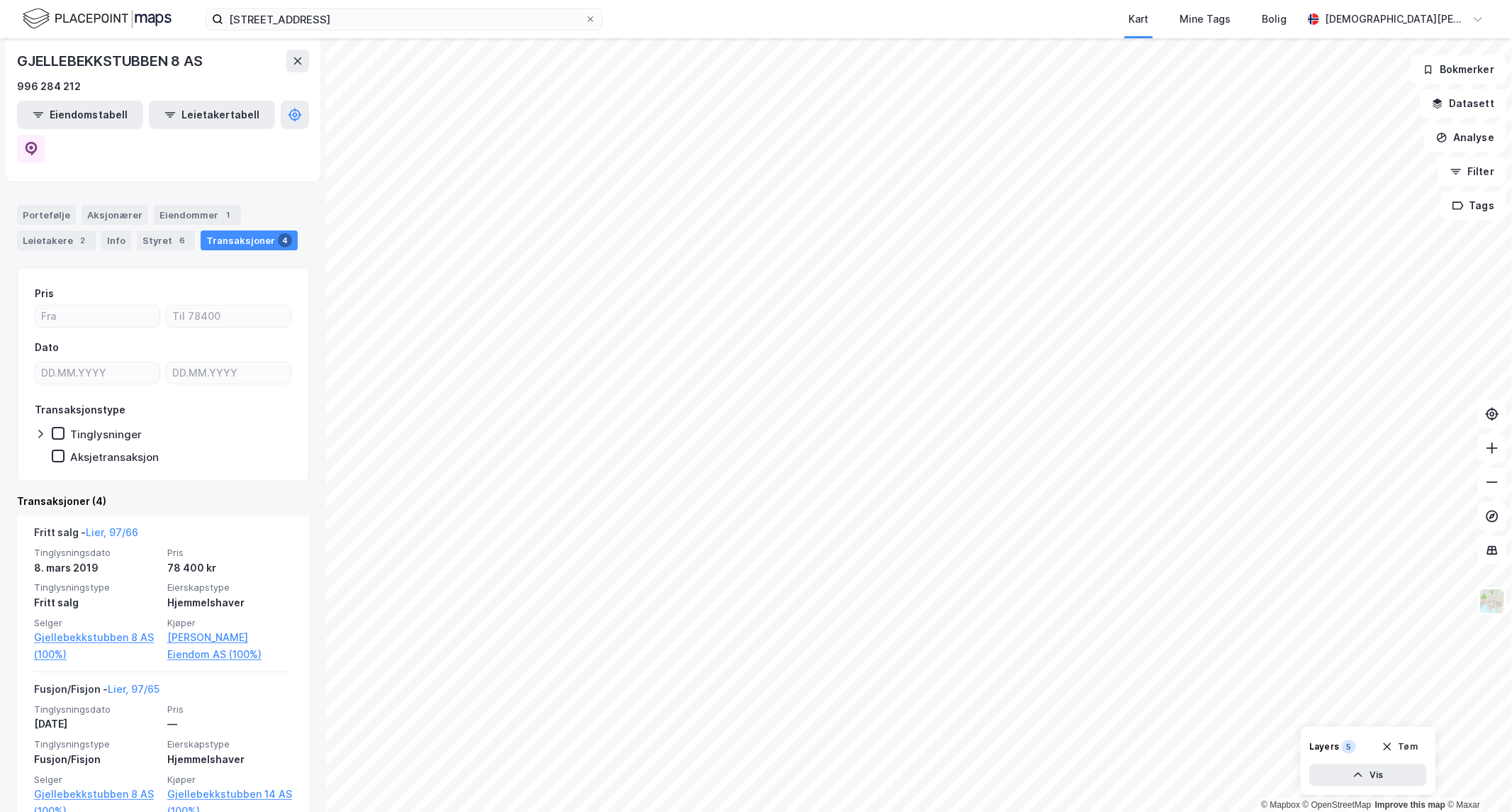
scroll to position [315, 0]
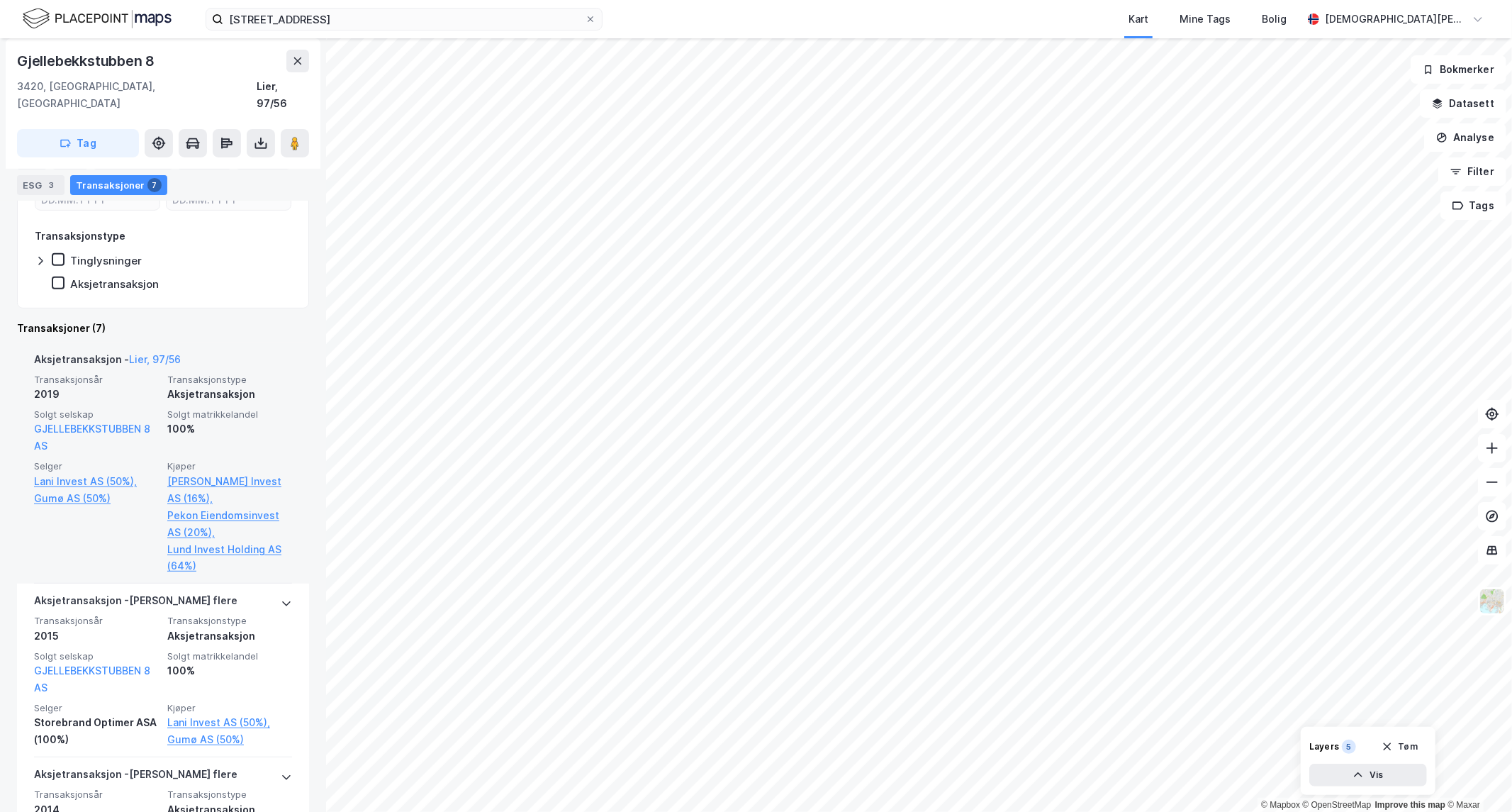
scroll to position [315, 0]
